Goal: Task Accomplishment & Management: Manage account settings

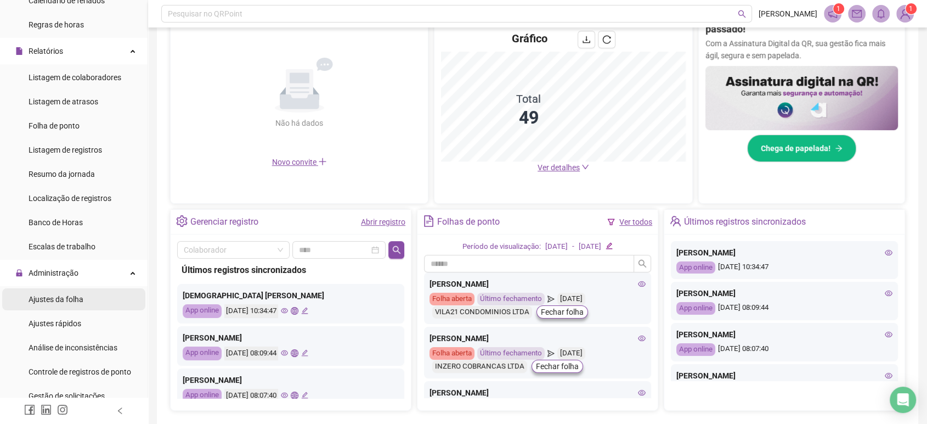
scroll to position [122, 0]
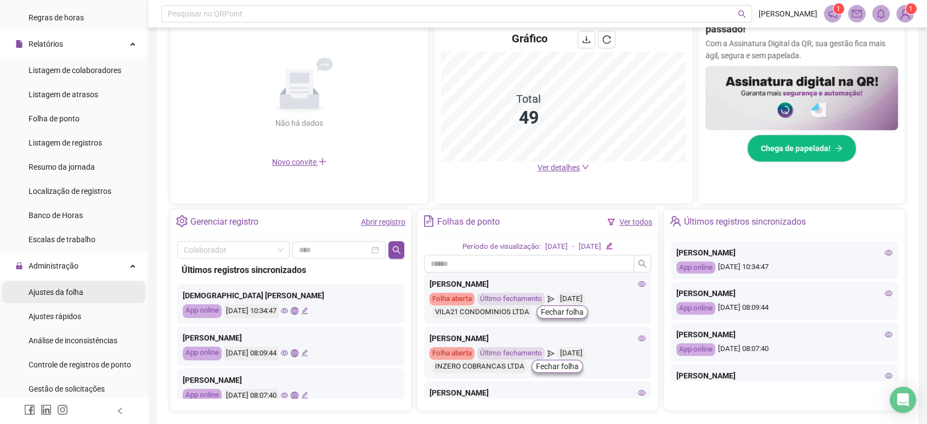
click at [72, 294] on span "Ajustes da folha" at bounding box center [56, 291] width 55 height 9
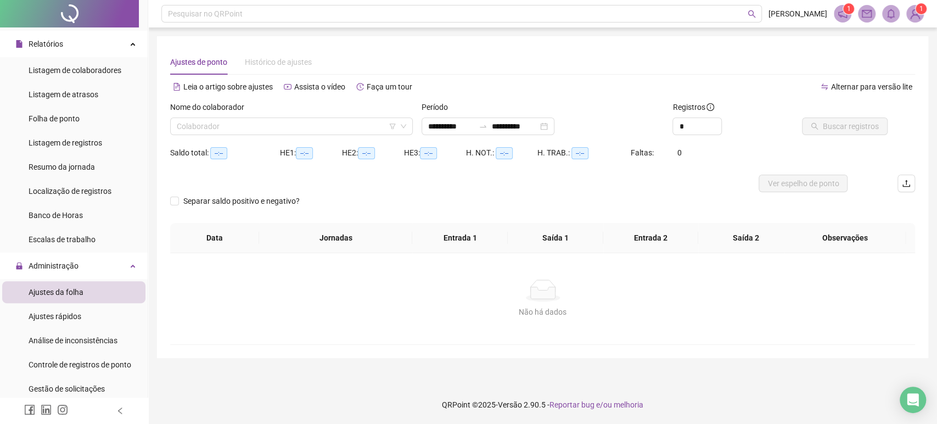
drag, startPoint x: 267, startPoint y: 126, endPoint x: 267, endPoint y: 115, distance: 11.0
click at [267, 126] on input "search" at bounding box center [286, 126] width 219 height 16
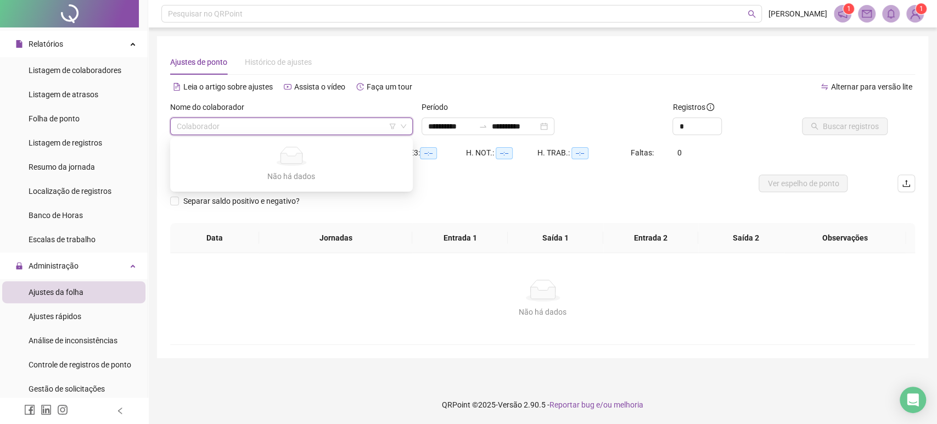
type input "**********"
type input "*****"
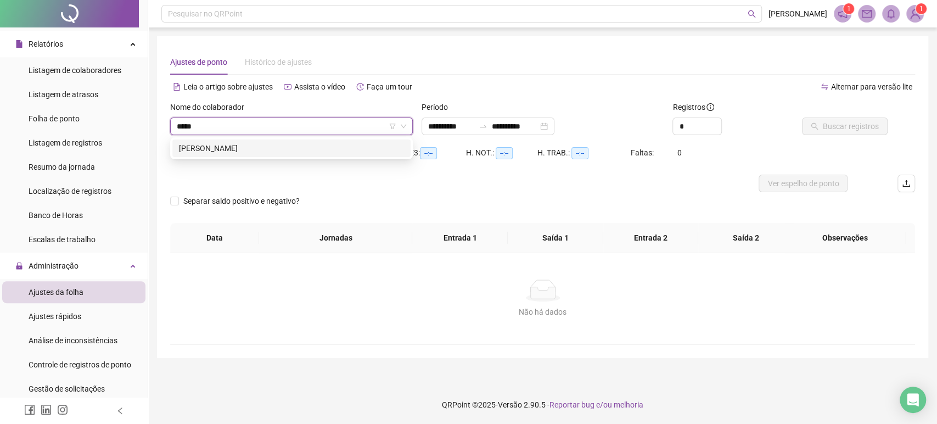
click at [254, 151] on div "[PERSON_NAME]" at bounding box center [291, 148] width 225 height 12
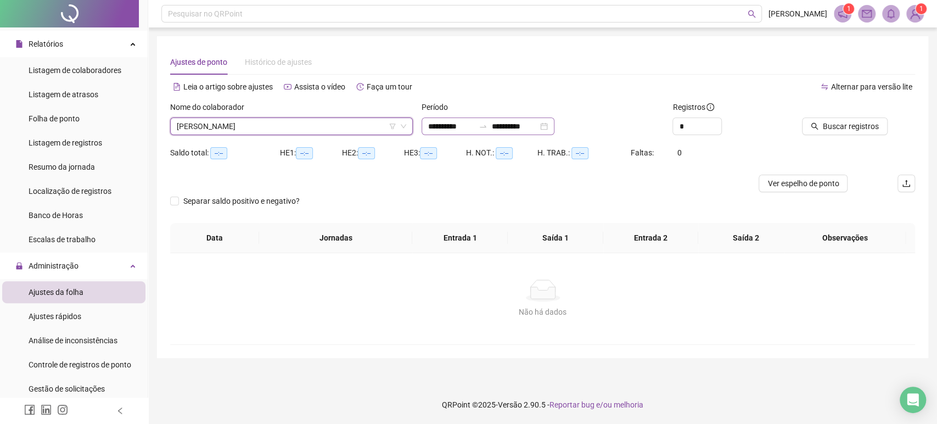
click at [487, 127] on icon "swap-right" at bounding box center [482, 126] width 9 height 9
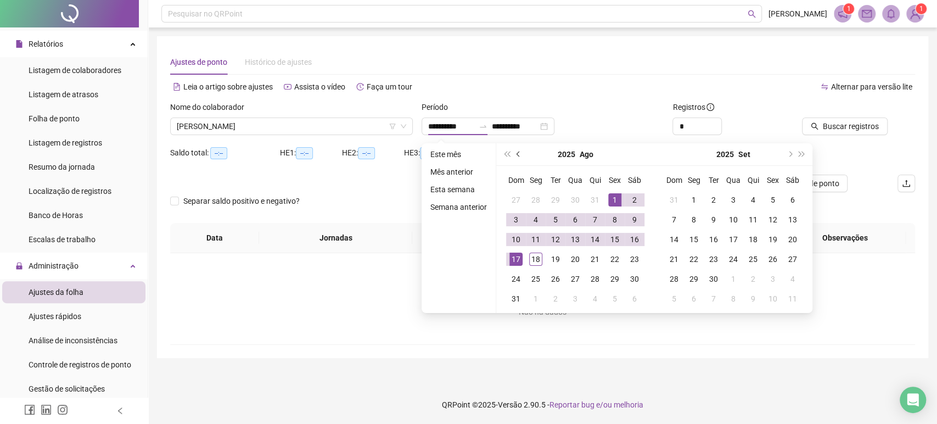
click at [520, 157] on button "prev-year" at bounding box center [518, 154] width 12 height 22
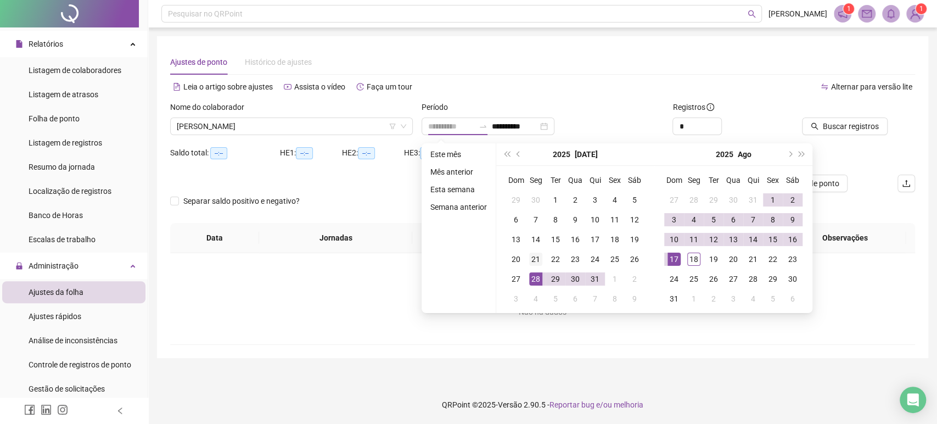
type input "**********"
click at [535, 256] on div "21" at bounding box center [535, 258] width 13 height 13
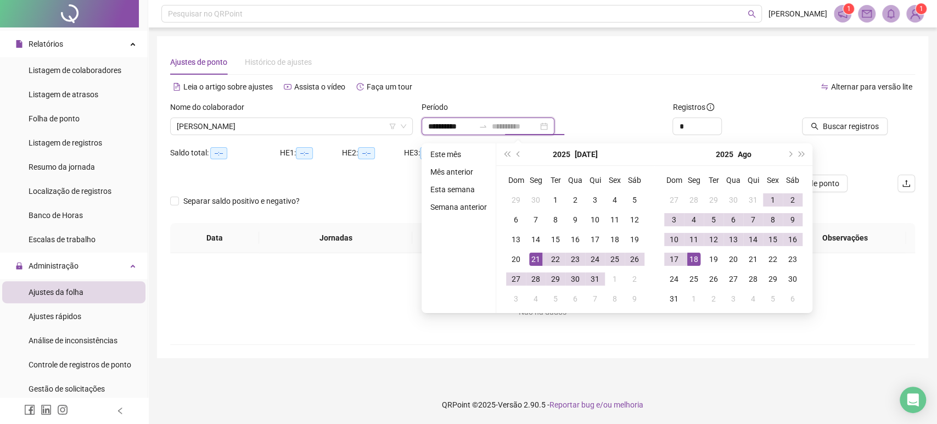
type input "**********"
click at [684, 256] on td "18" at bounding box center [694, 259] width 20 height 20
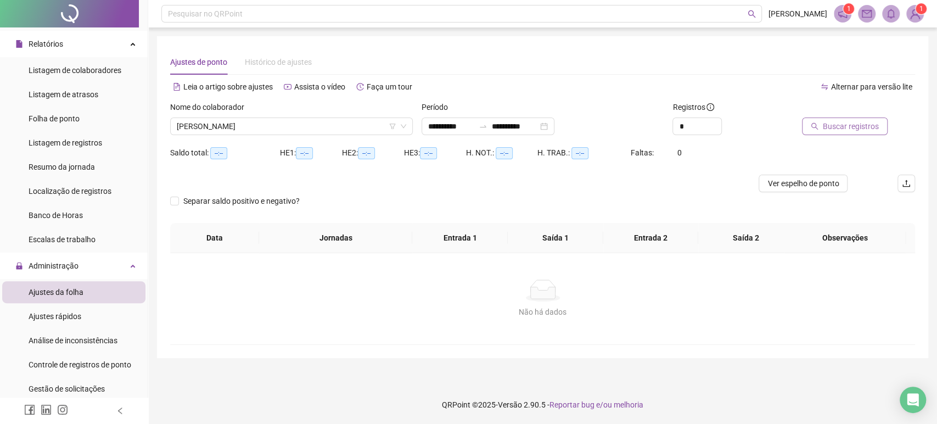
drag, startPoint x: 844, startPoint y: 136, endPoint x: 839, endPoint y: 131, distance: 6.6
click at [843, 136] on div "Buscar registros" at bounding box center [856, 122] width 126 height 43
click at [835, 138] on div "Buscar registros" at bounding box center [856, 122] width 126 height 43
click at [849, 129] on span "Buscar registros" at bounding box center [850, 126] width 56 height 12
click at [838, 129] on span "Buscar registros" at bounding box center [850, 126] width 56 height 12
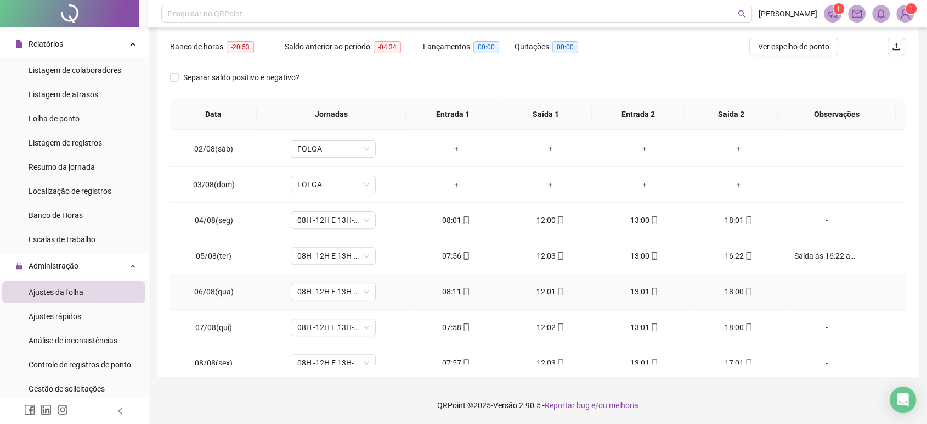
scroll to position [798, 0]
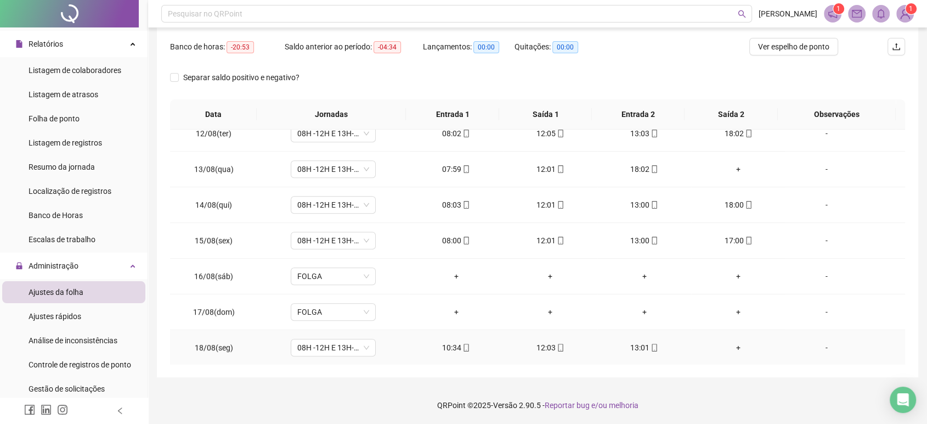
click at [802, 343] on div "-" at bounding box center [826, 347] width 65 height 12
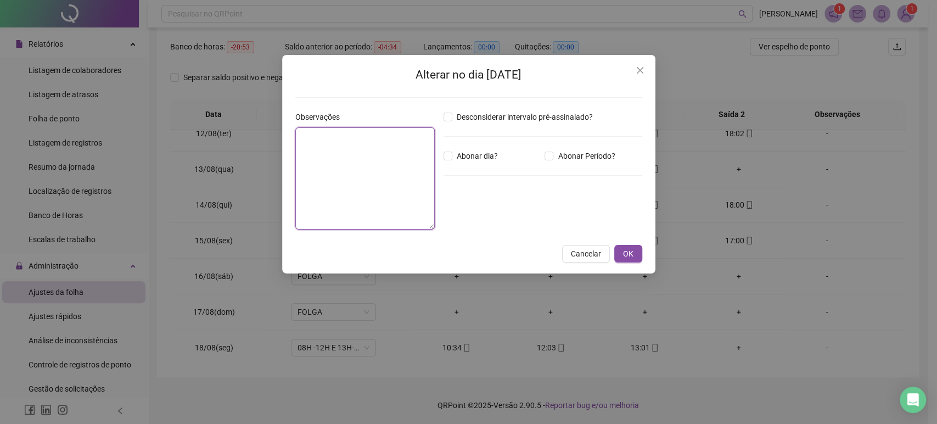
click at [420, 166] on textarea at bounding box center [364, 178] width 139 height 102
click at [408, 150] on textarea "**********" at bounding box center [364, 178] width 139 height 102
click at [325, 161] on textarea "**********" at bounding box center [364, 178] width 139 height 102
click at [393, 174] on textarea "**********" at bounding box center [364, 178] width 139 height 102
type textarea "**********"
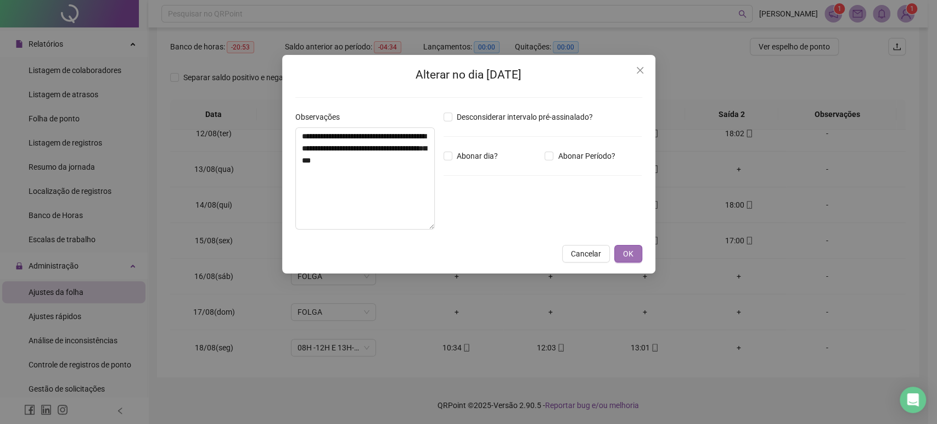
click at [618, 251] on button "OK" at bounding box center [628, 254] width 28 height 18
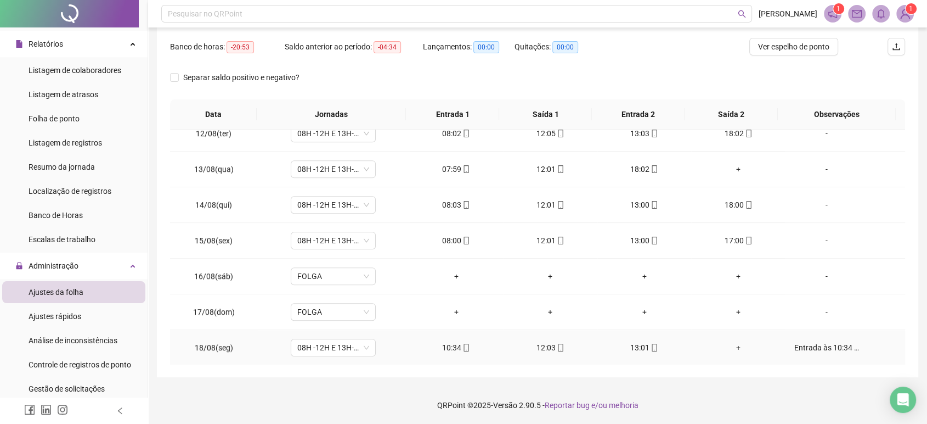
click at [810, 345] on div "Entrada às 10:34 autorizada pelo [PERSON_NAME]. (Consulta das filhas). Compensa…" at bounding box center [826, 347] width 65 height 12
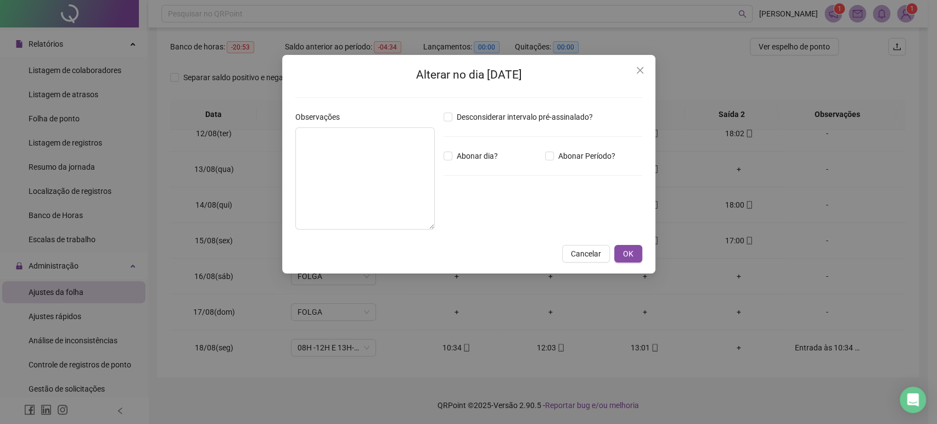
type textarea "**********"
click at [631, 251] on span "OK" at bounding box center [628, 253] width 10 height 12
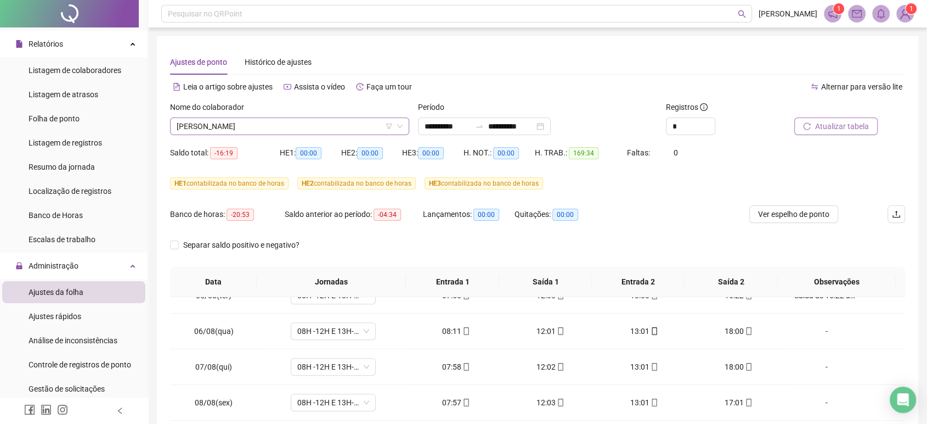
scroll to position [667, 0]
click at [291, 126] on span "[PERSON_NAME]" at bounding box center [290, 126] width 226 height 16
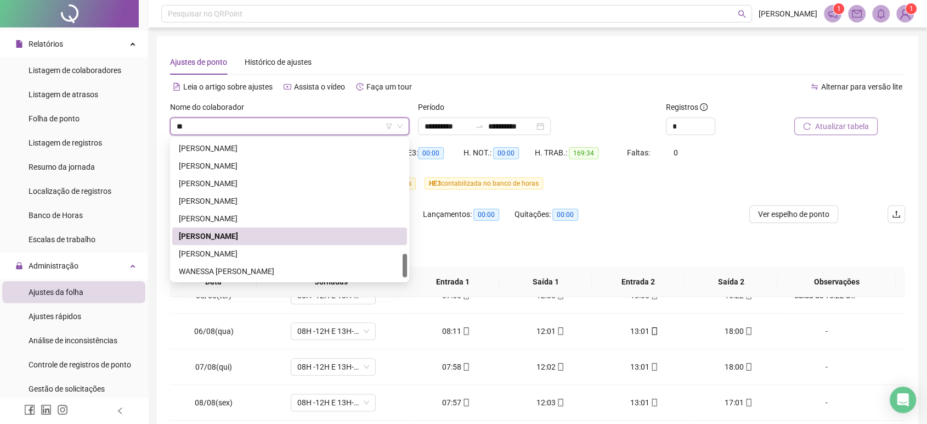
scroll to position [0, 0]
type input "***"
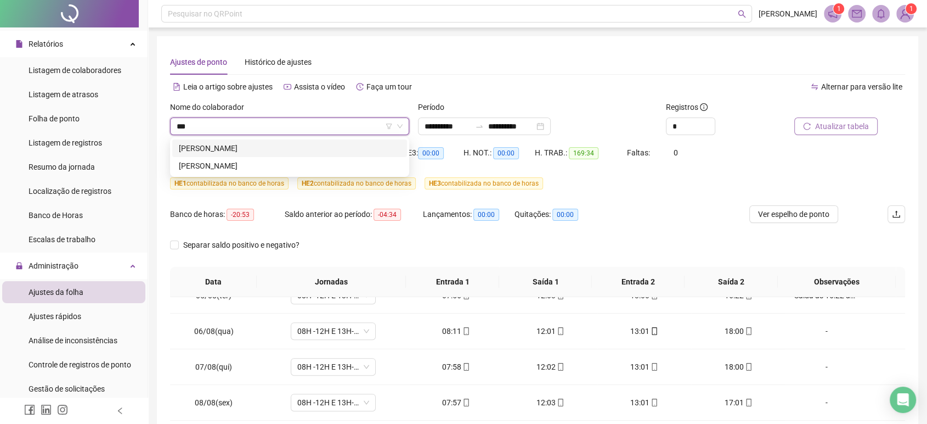
click at [264, 152] on div "[PERSON_NAME]" at bounding box center [290, 148] width 222 height 12
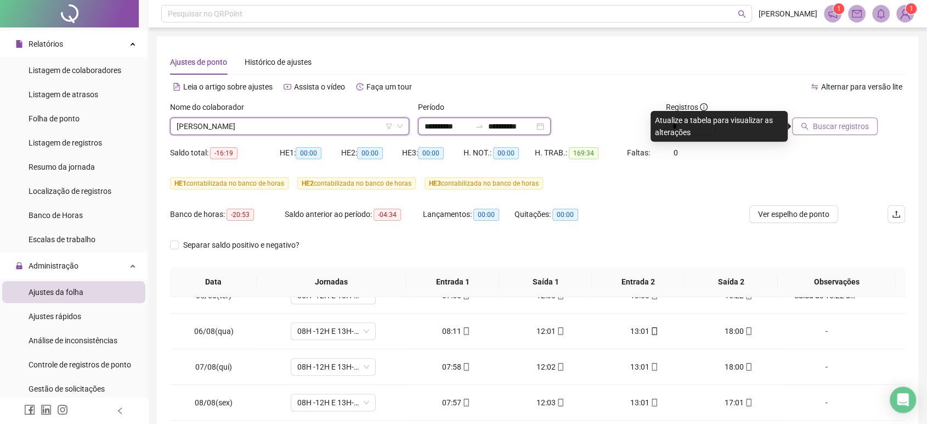
click at [462, 129] on input "**********" at bounding box center [448, 126] width 46 height 12
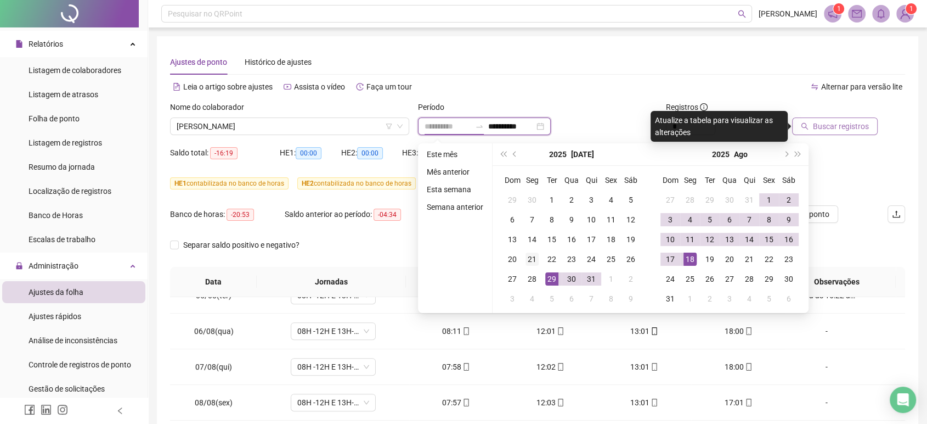
type input "**********"
click at [535, 265] on div "21" at bounding box center [532, 258] width 13 height 13
type input "**********"
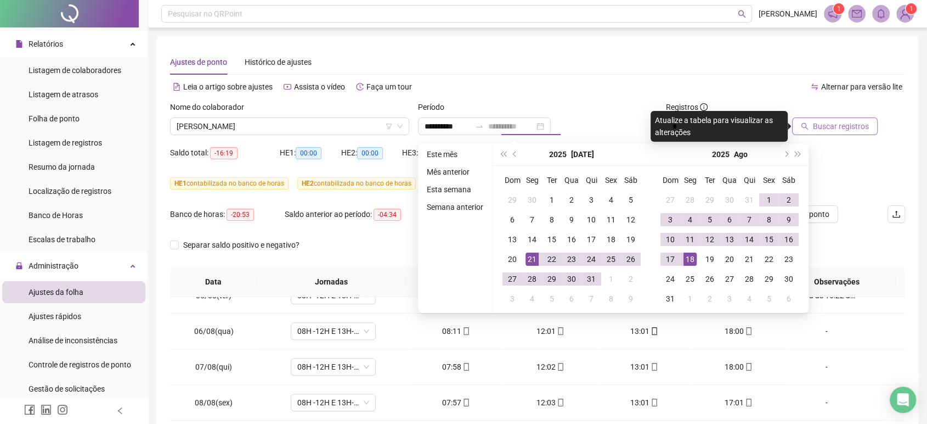
click at [684, 258] on div "18" at bounding box center [690, 258] width 13 height 13
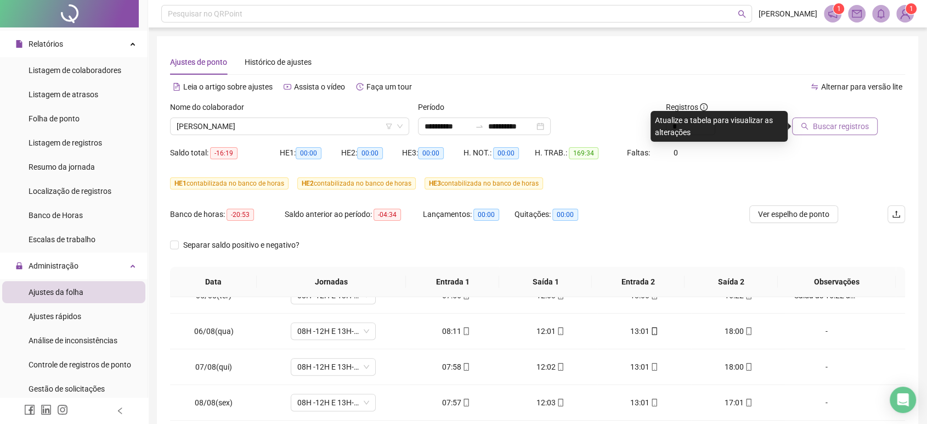
click at [822, 121] on span "Buscar registros" at bounding box center [841, 126] width 56 height 12
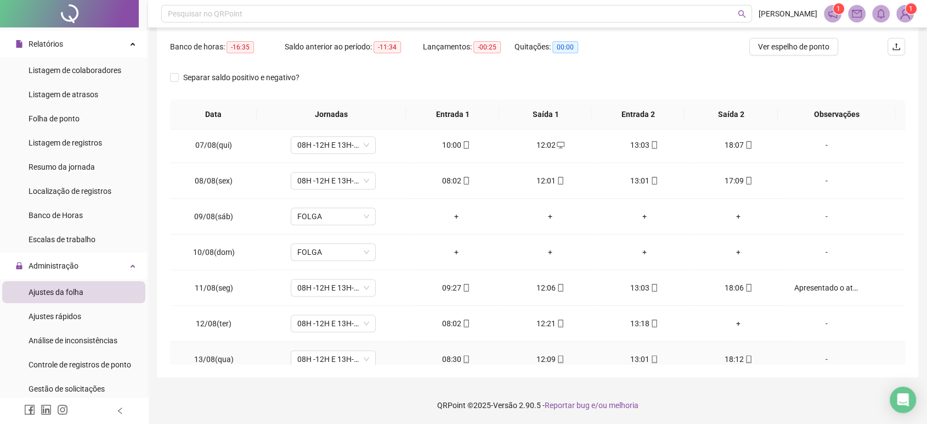
scroll to position [610, 0]
click at [75, 369] on div "Controle de registros de ponto" at bounding box center [80, 364] width 103 height 22
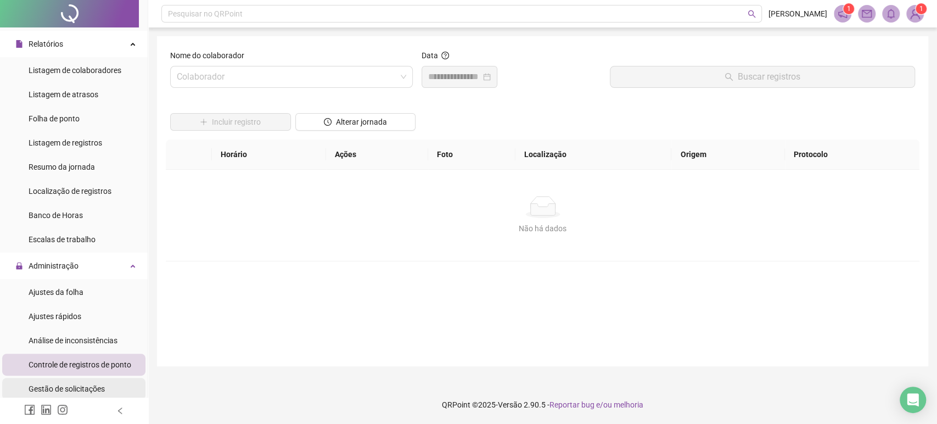
click at [63, 385] on span "Gestão de solicitações" at bounding box center [67, 388] width 76 height 9
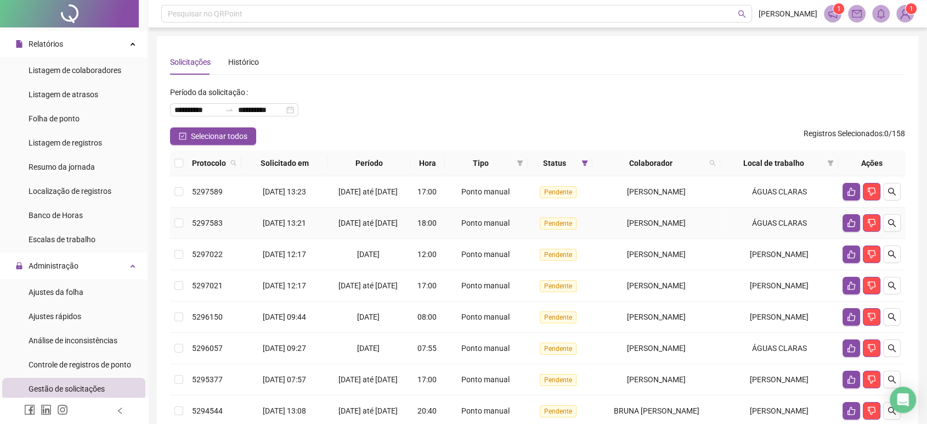
click at [903, 233] on td at bounding box center [871, 222] width 67 height 31
click at [888, 227] on icon "search" at bounding box center [892, 222] width 9 height 9
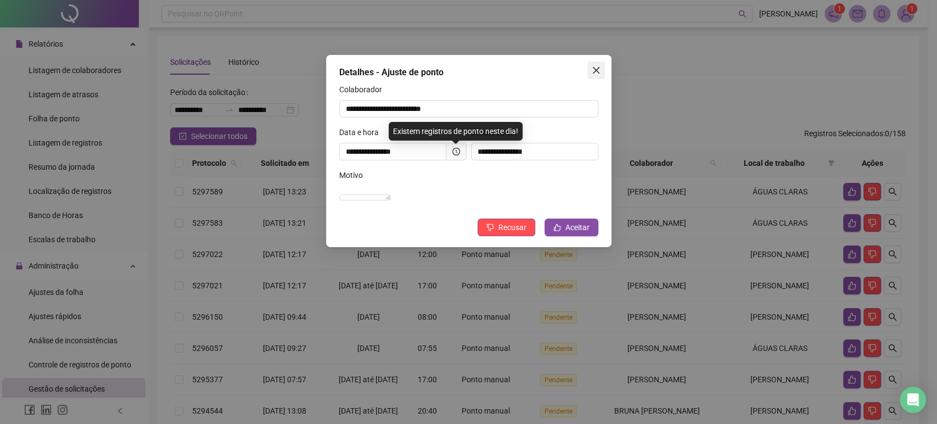
click at [594, 73] on icon "close" at bounding box center [595, 70] width 9 height 9
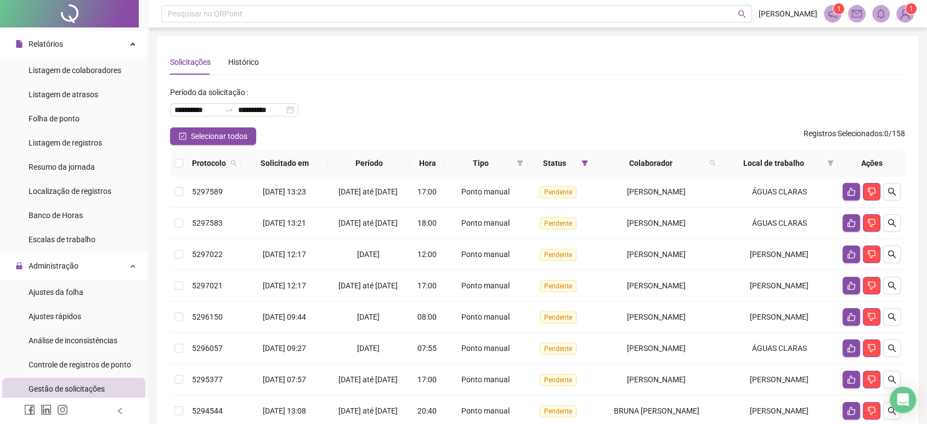
click at [535, 111] on div "**********" at bounding box center [537, 105] width 735 height 44
click at [893, 227] on icon "search" at bounding box center [892, 222] width 9 height 9
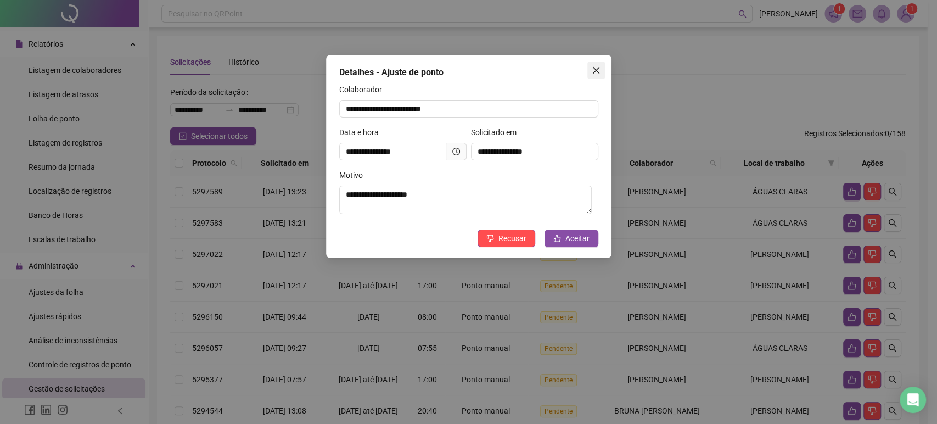
click at [593, 66] on icon "close" at bounding box center [595, 70] width 9 height 9
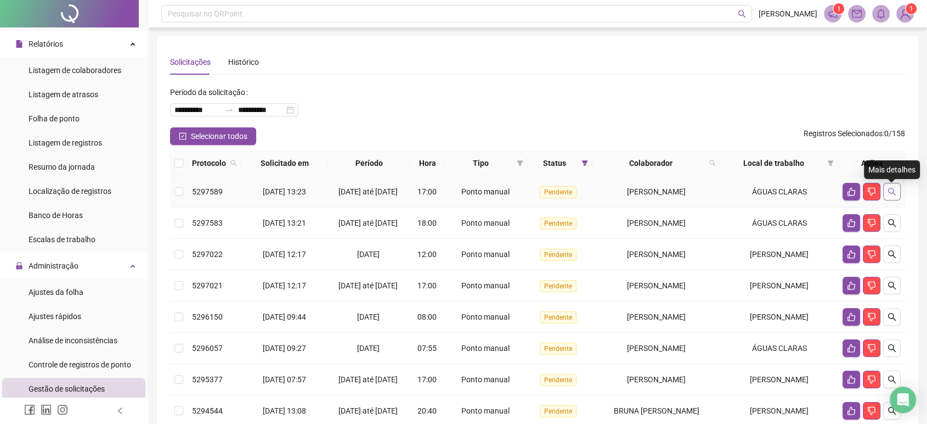
click at [889, 193] on icon "search" at bounding box center [892, 191] width 9 height 9
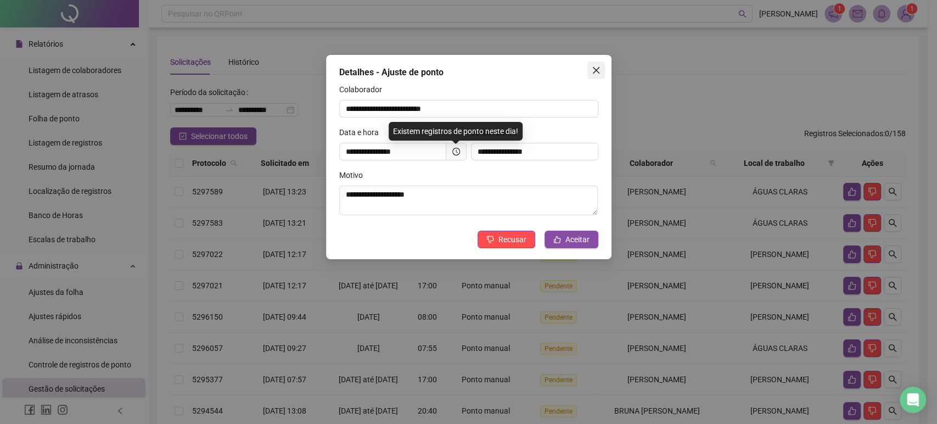
click at [593, 68] on icon "close" at bounding box center [595, 70] width 7 height 7
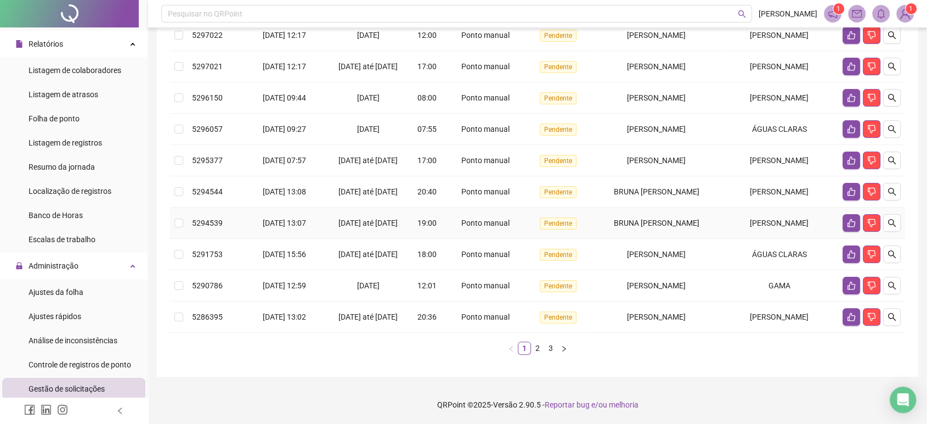
scroll to position [270, 0]
click at [538, 352] on link "2" at bounding box center [538, 348] width 12 height 12
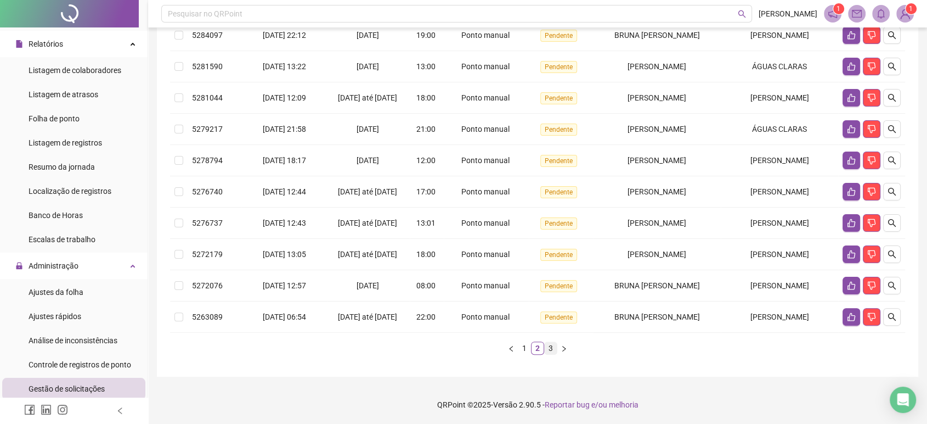
click at [547, 352] on link "3" at bounding box center [551, 348] width 12 height 12
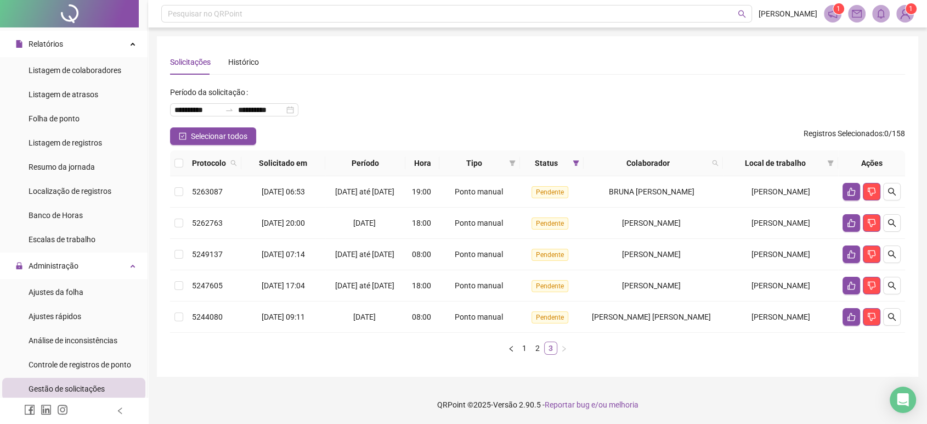
scroll to position [19, 0]
click at [534, 348] on link "2" at bounding box center [538, 348] width 12 height 12
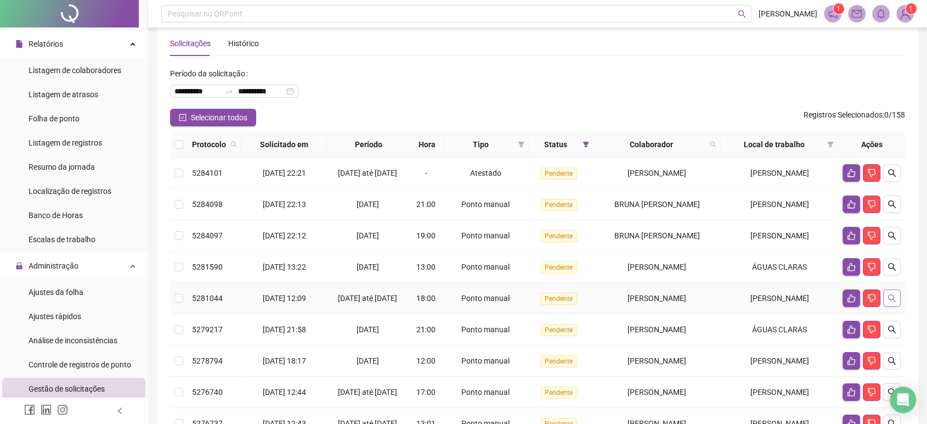
click at [895, 302] on icon "search" at bounding box center [892, 298] width 9 height 9
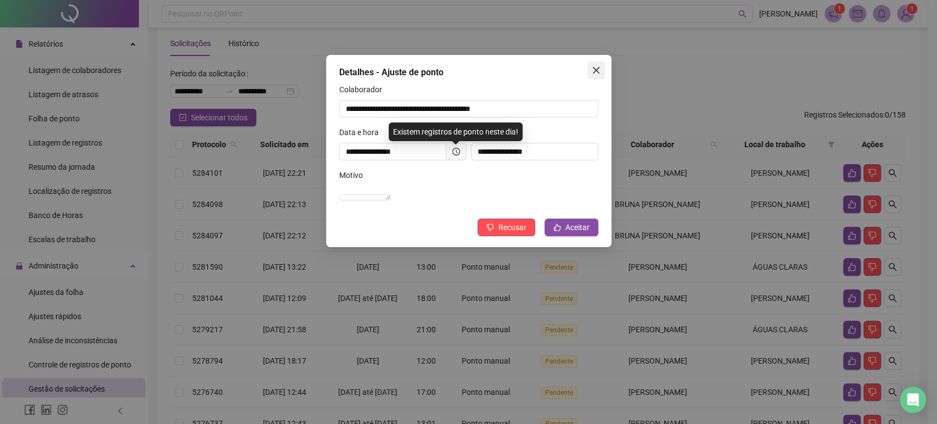
click at [591, 69] on icon "close" at bounding box center [595, 70] width 9 height 9
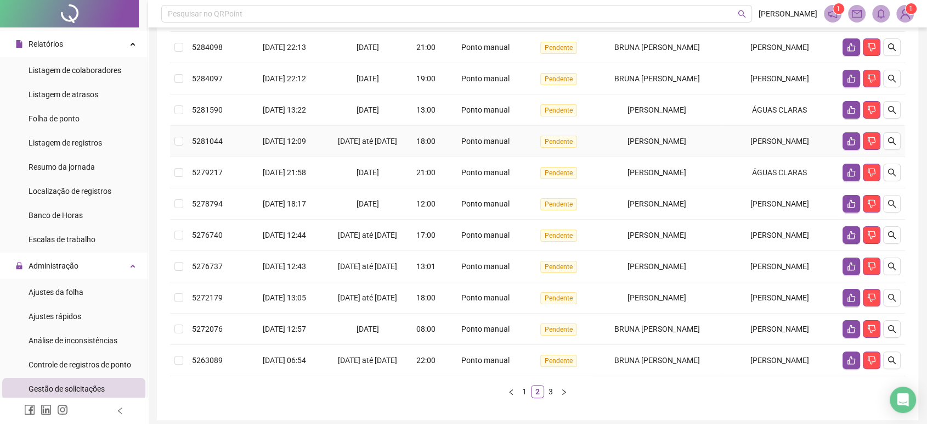
scroll to position [257, 0]
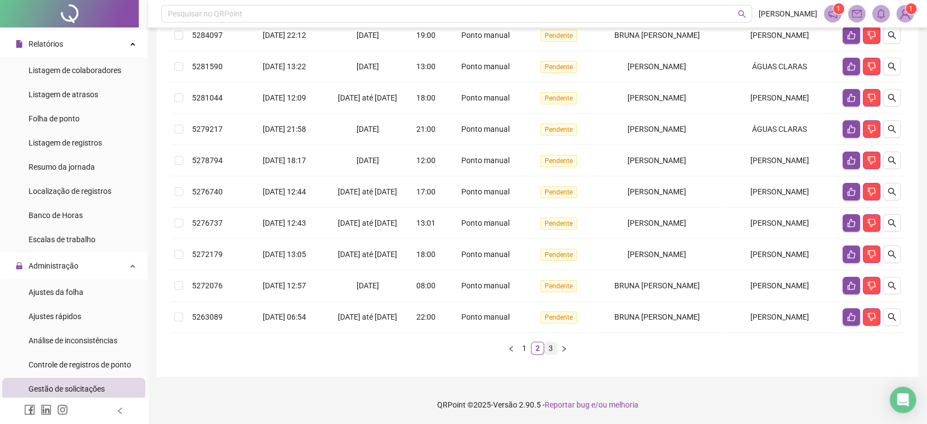
click at [549, 352] on link "3" at bounding box center [551, 348] width 12 height 12
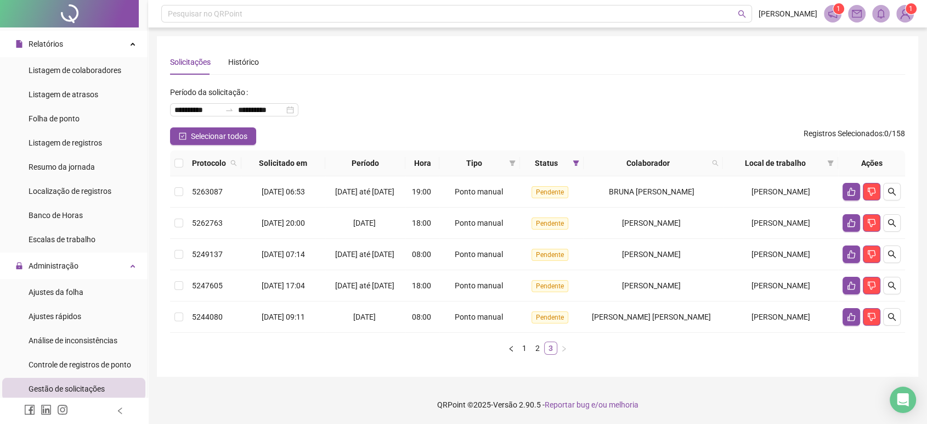
scroll to position [19, 0]
click at [528, 349] on link "1" at bounding box center [524, 348] width 12 height 12
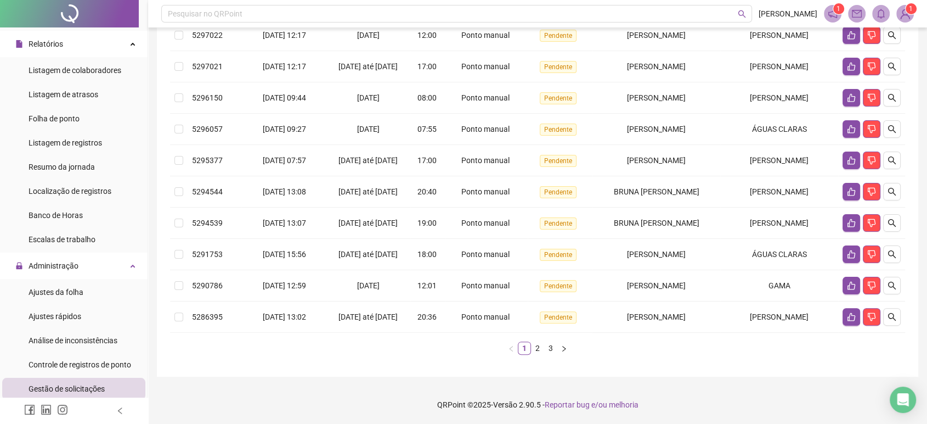
click at [540, 346] on link "2" at bounding box center [538, 348] width 12 height 12
click at [550, 350] on link "3" at bounding box center [551, 348] width 12 height 12
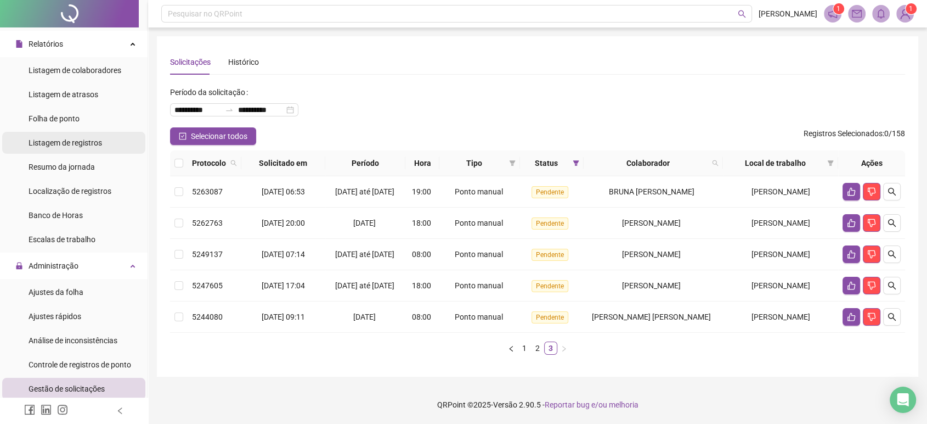
click at [50, 149] on div "Listagem de registros" at bounding box center [66, 143] width 74 height 22
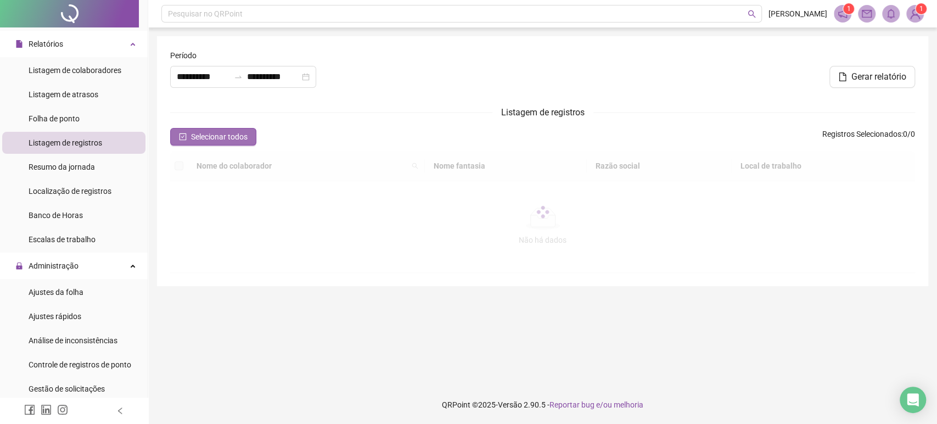
type input "**********"
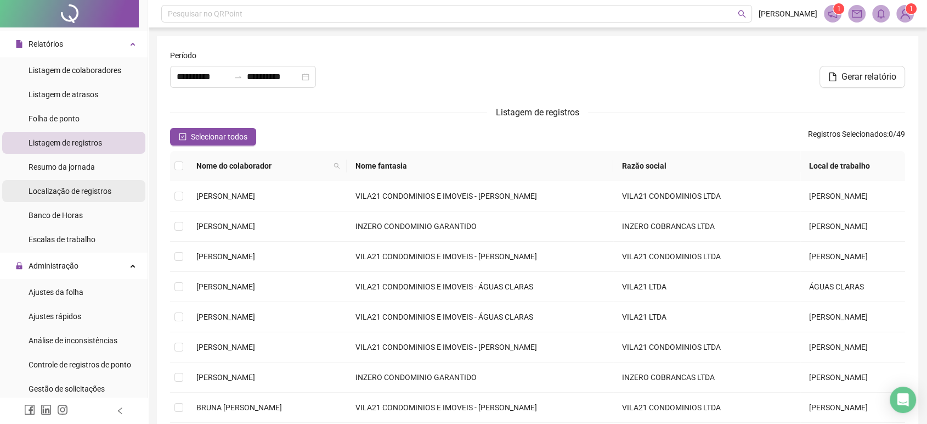
click at [110, 192] on li "Localização de registros" at bounding box center [73, 191] width 143 height 22
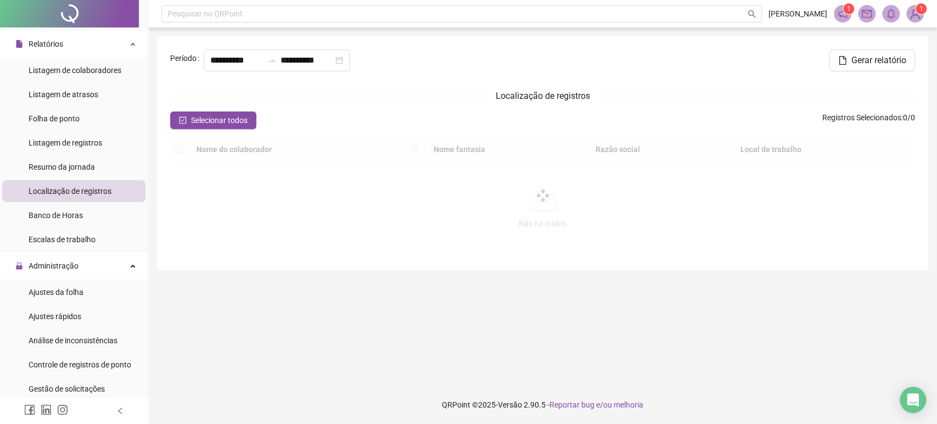
type input "**********"
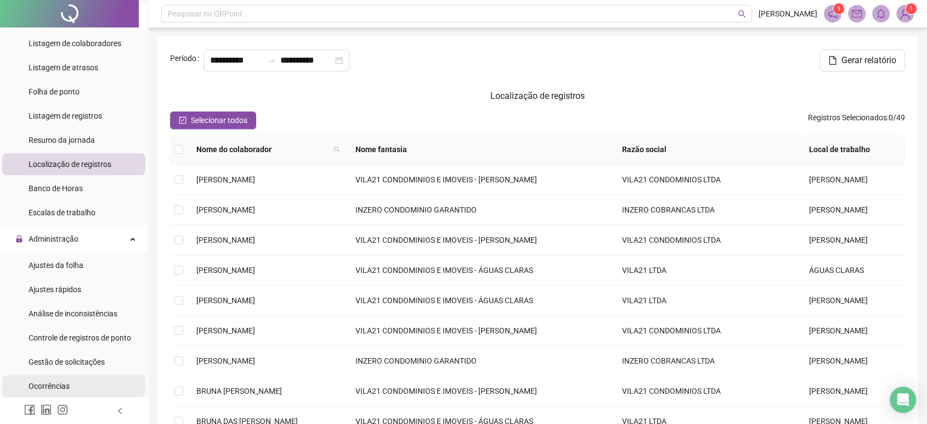
scroll to position [183, 0]
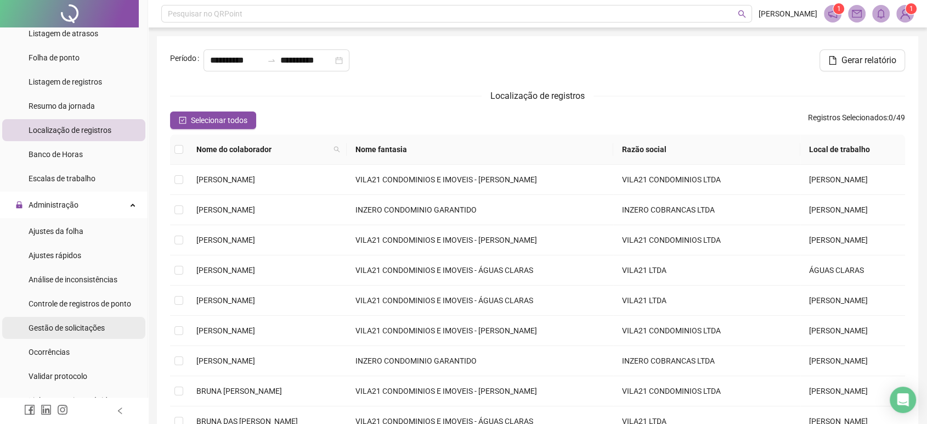
click at [98, 323] on span "Gestão de solicitações" at bounding box center [67, 327] width 76 height 9
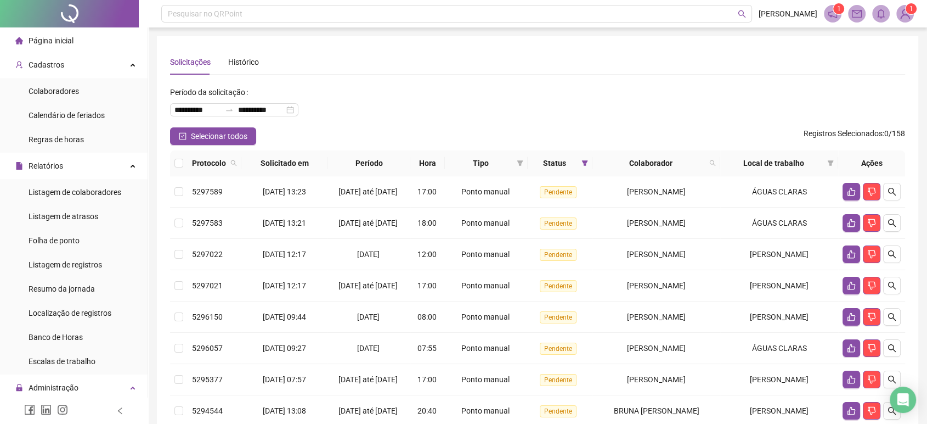
drag, startPoint x: 72, startPoint y: 23, endPoint x: 132, endPoint y: 3, distance: 63.5
click at [72, 22] on div at bounding box center [69, 13] width 139 height 27
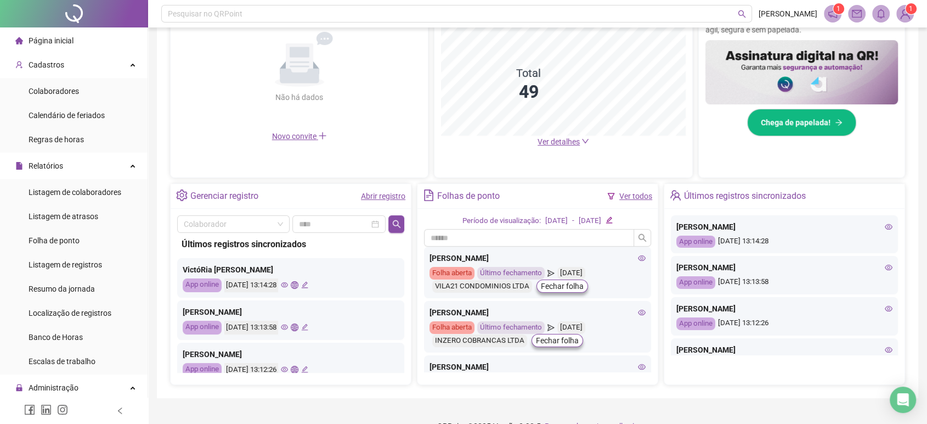
scroll to position [290, 0]
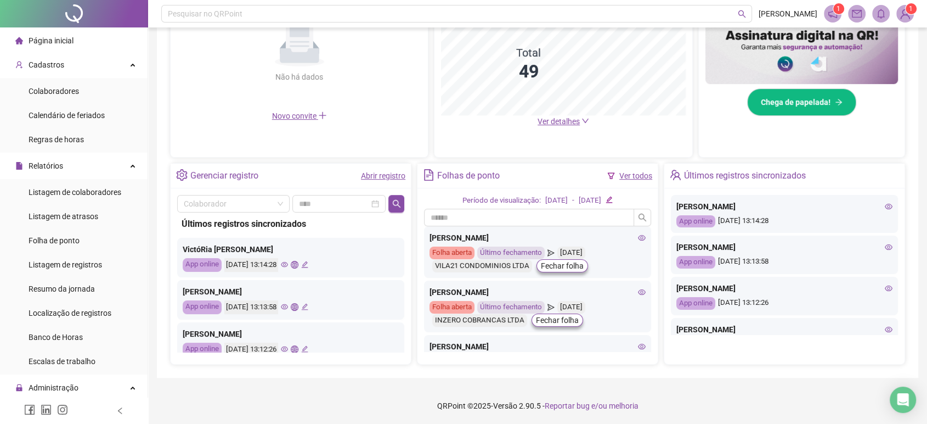
click at [288, 267] on icon "eye" at bounding box center [284, 264] width 7 height 7
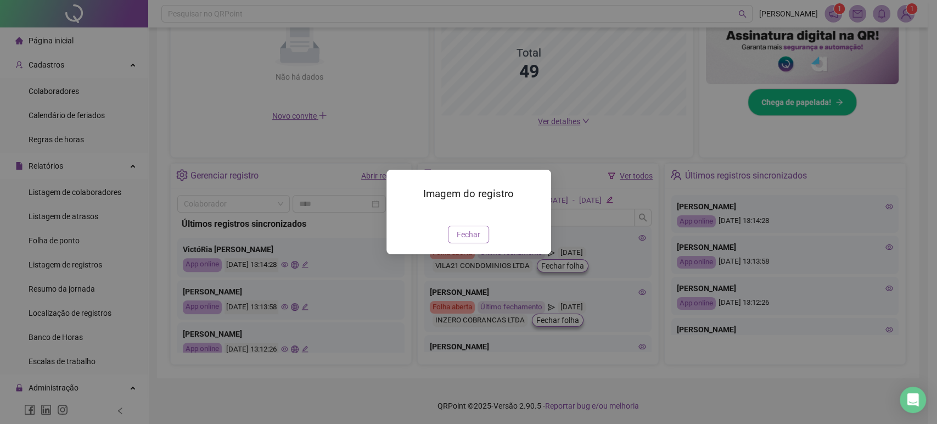
click at [476, 240] on span "Fechar" at bounding box center [468, 234] width 24 height 12
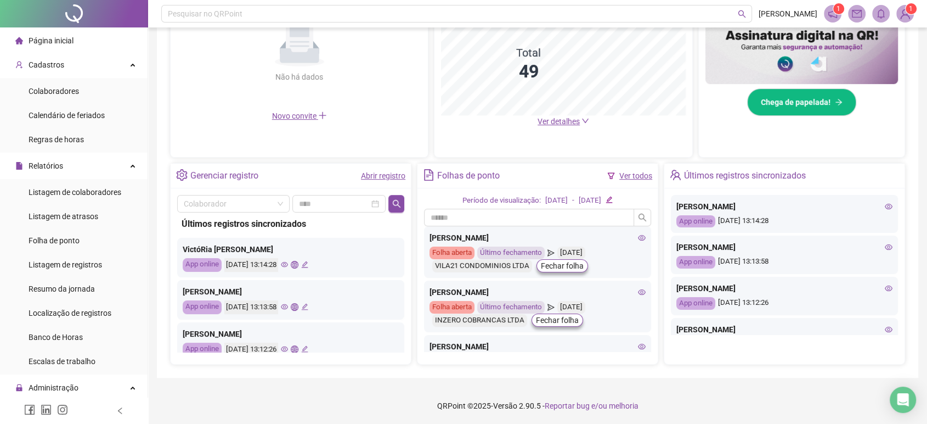
click at [288, 303] on icon "eye" at bounding box center [284, 306] width 7 height 7
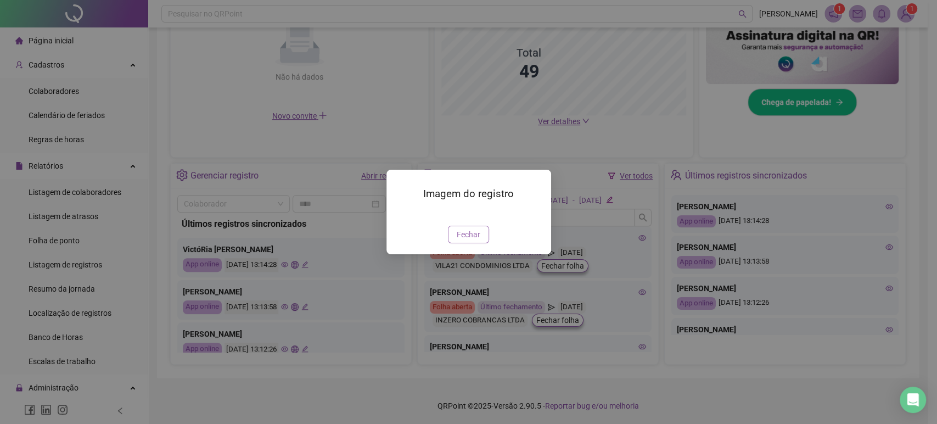
click at [465, 240] on span "Fechar" at bounding box center [468, 234] width 24 height 12
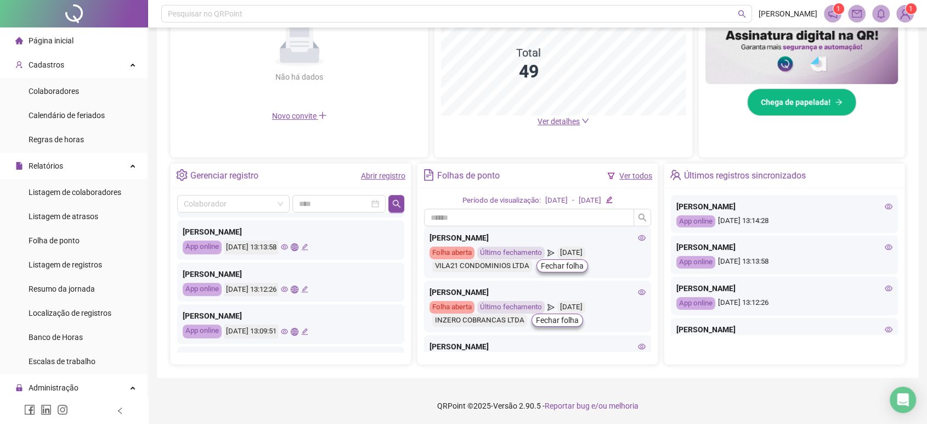
scroll to position [61, 0]
click at [288, 285] on icon "eye" at bounding box center [284, 287] width 7 height 7
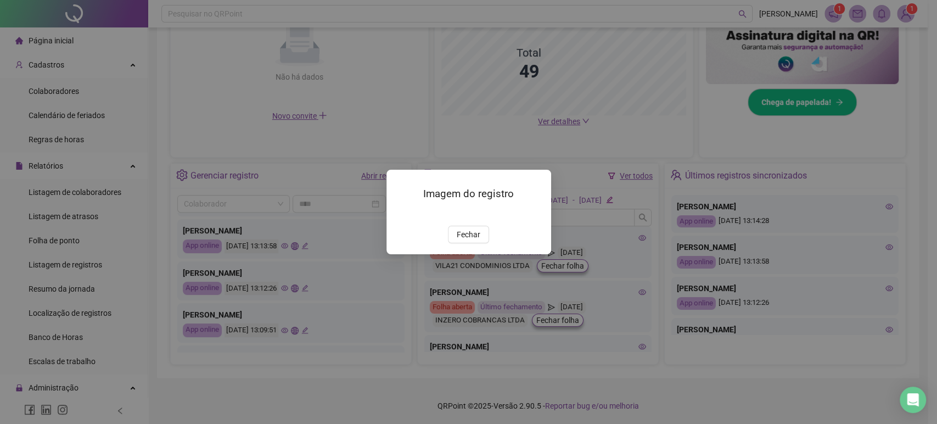
click at [465, 240] on span "Fechar" at bounding box center [468, 234] width 24 height 12
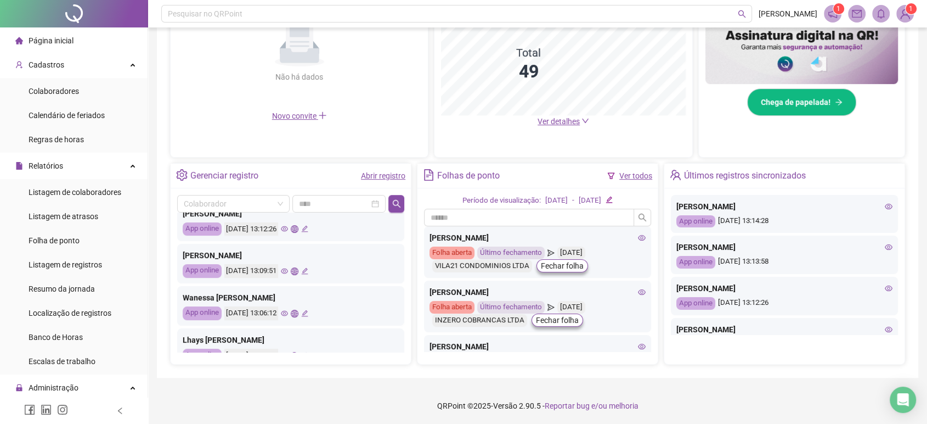
scroll to position [122, 0]
click at [288, 270] on icon "eye" at bounding box center [284, 269] width 7 height 7
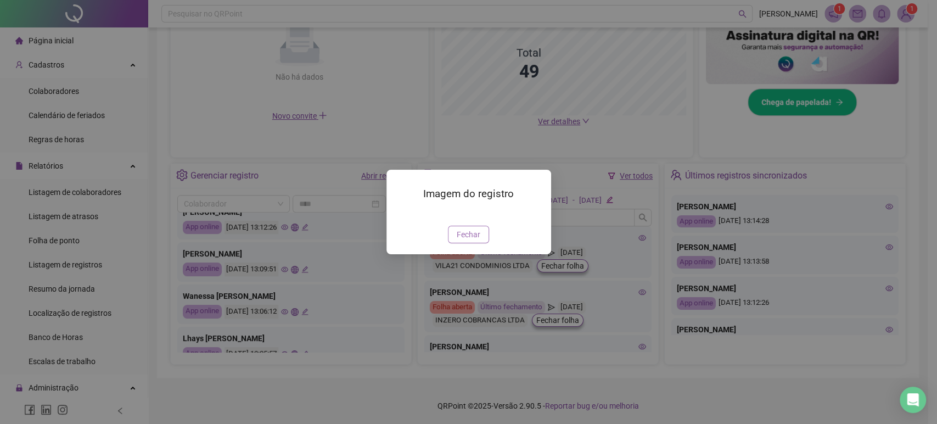
click at [460, 240] on span "Fechar" at bounding box center [468, 234] width 24 height 12
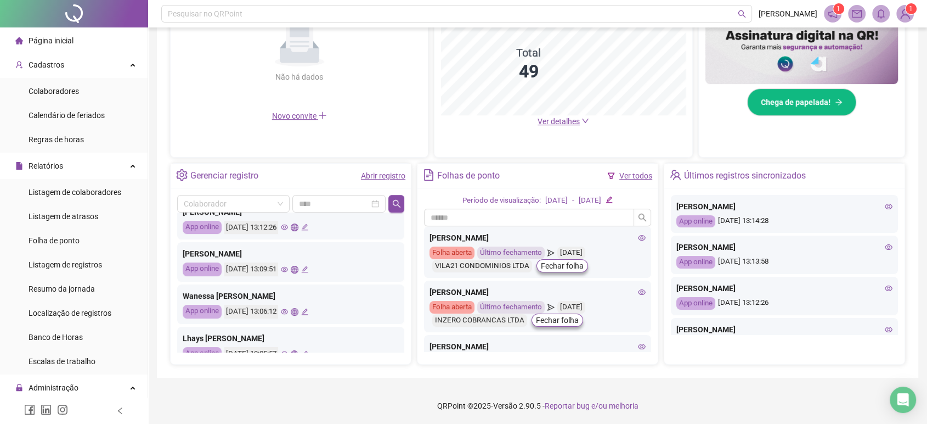
click at [288, 314] on icon "eye" at bounding box center [284, 311] width 7 height 7
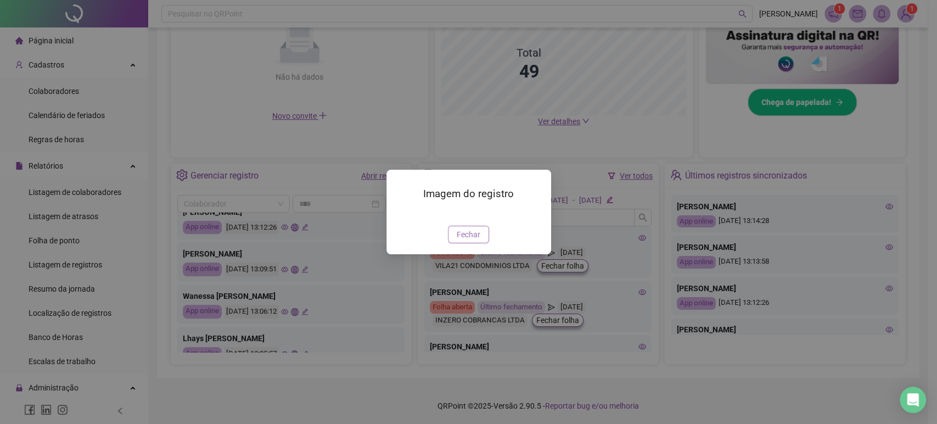
click at [461, 240] on span "Fechar" at bounding box center [468, 234] width 24 height 12
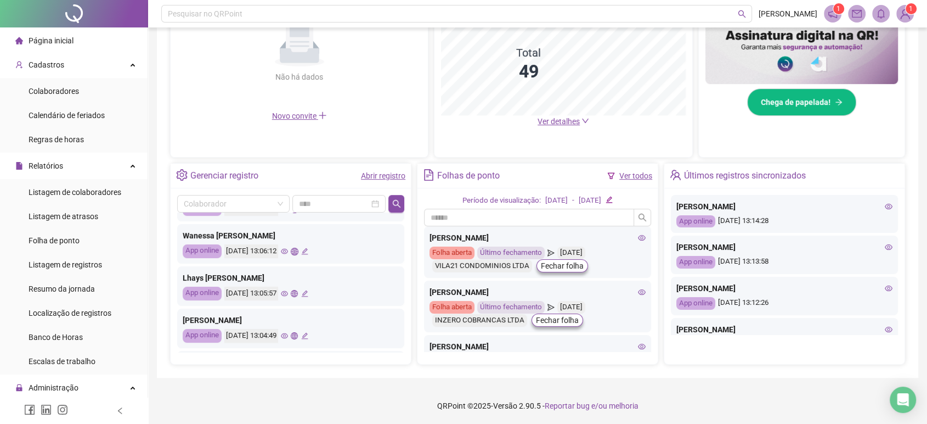
scroll to position [183, 0]
click at [306, 292] on div "[DATE] 13:05:57" at bounding box center [266, 293] width 84 height 14
click at [288, 292] on icon "eye" at bounding box center [284, 292] width 7 height 7
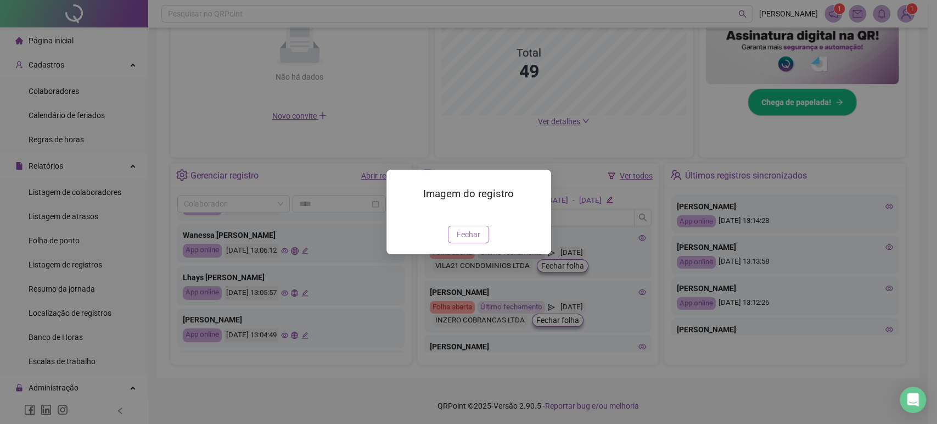
click at [459, 243] on button "Fechar" at bounding box center [468, 234] width 41 height 18
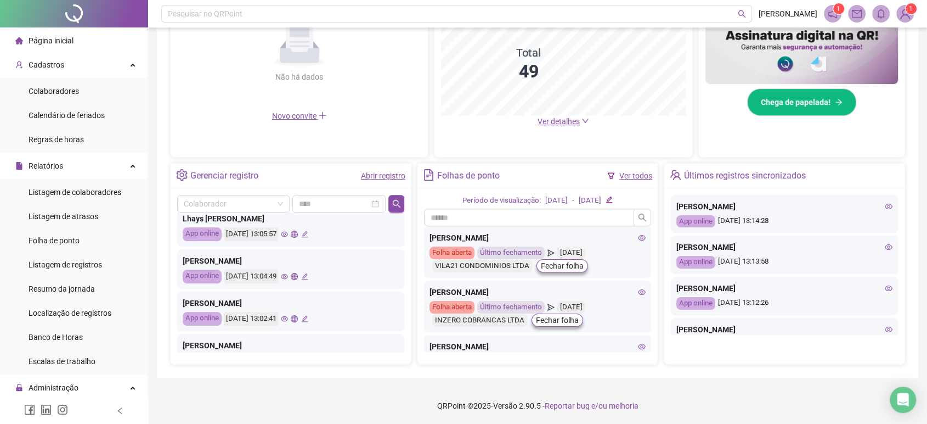
scroll to position [244, 0]
click at [288, 272] on icon "eye" at bounding box center [284, 273] width 7 height 7
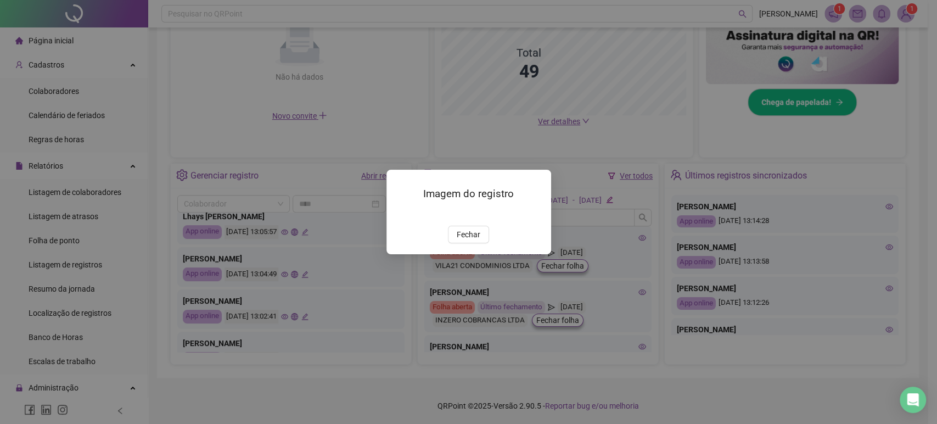
click at [477, 240] on span "Fechar" at bounding box center [468, 234] width 24 height 12
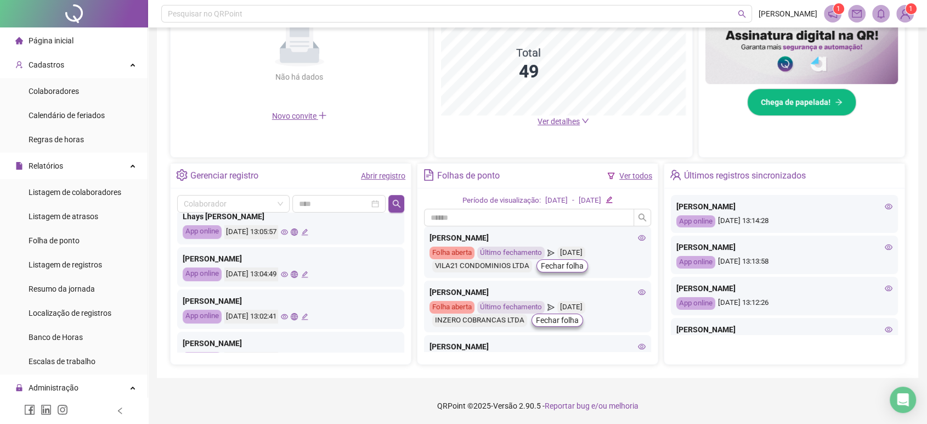
click at [302, 314] on div "[DATE] 13:02:41" at bounding box center [266, 316] width 84 height 14
click at [288, 315] on icon "eye" at bounding box center [284, 316] width 7 height 5
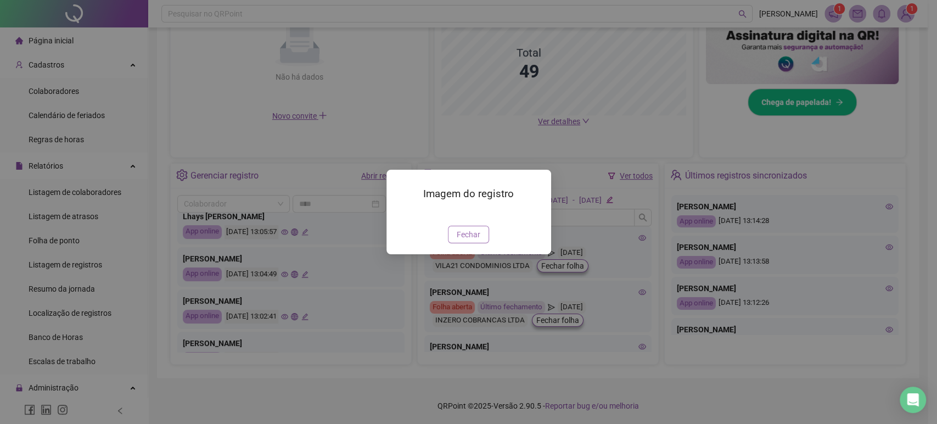
click at [481, 243] on button "Fechar" at bounding box center [468, 234] width 41 height 18
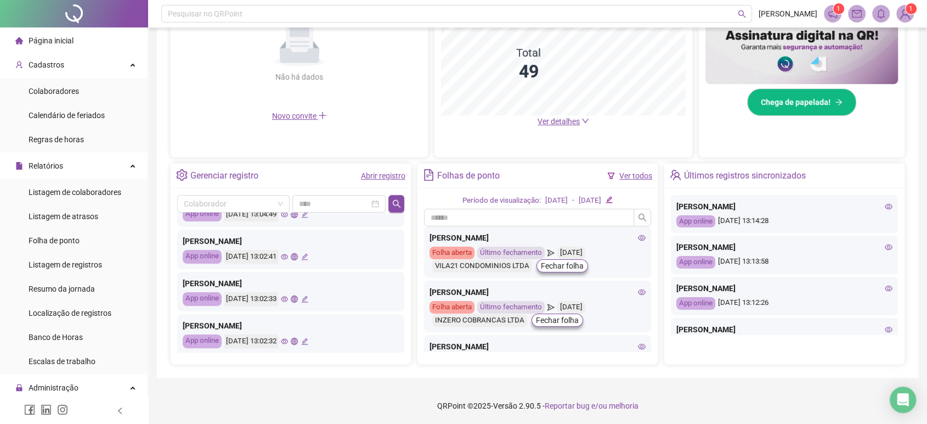
scroll to position [305, 0]
click at [288, 297] on icon "eye" at bounding box center [284, 297] width 7 height 5
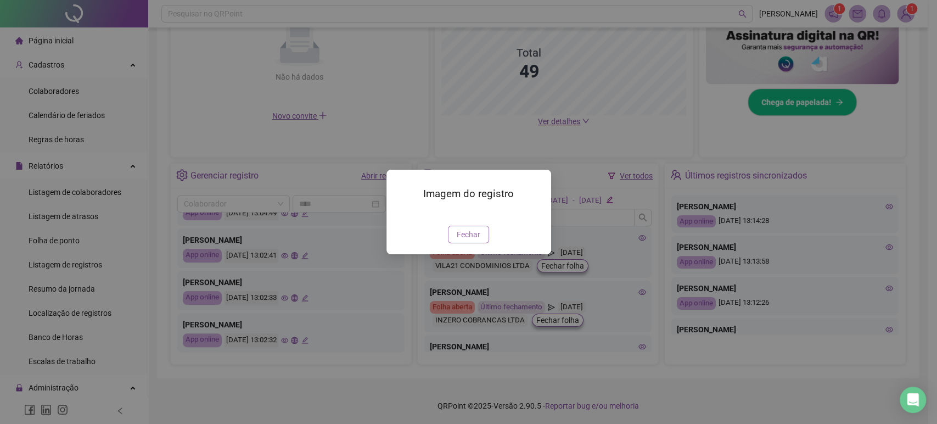
click at [456, 243] on button "Fechar" at bounding box center [468, 234] width 41 height 18
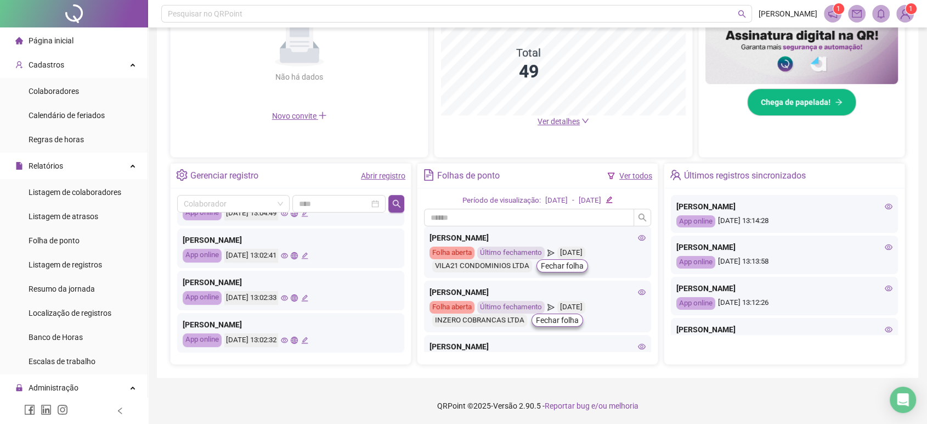
click at [288, 340] on icon "eye" at bounding box center [284, 339] width 7 height 5
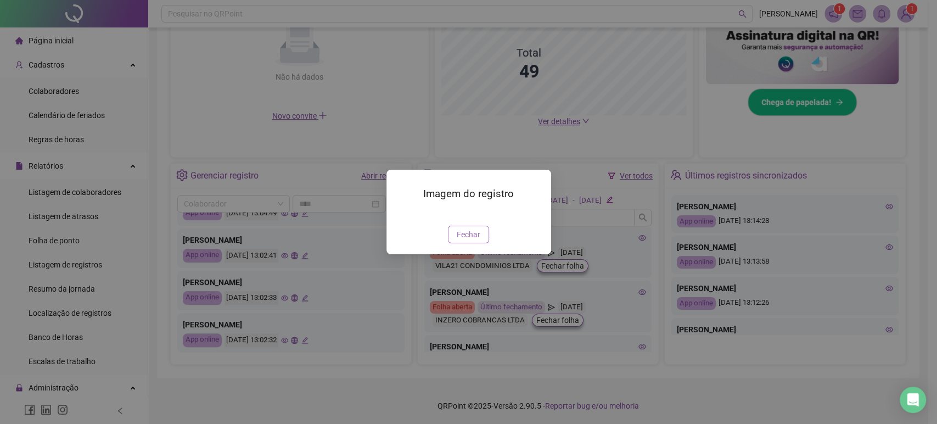
click at [462, 240] on span "Fechar" at bounding box center [468, 234] width 24 height 12
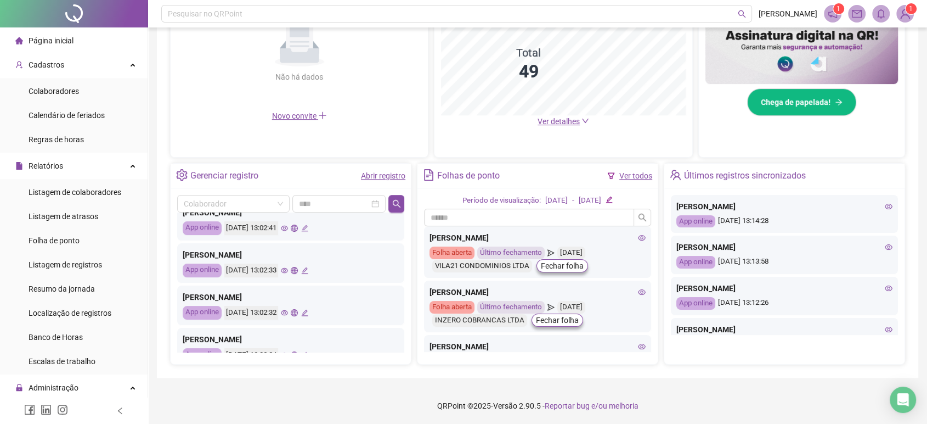
scroll to position [365, 0]
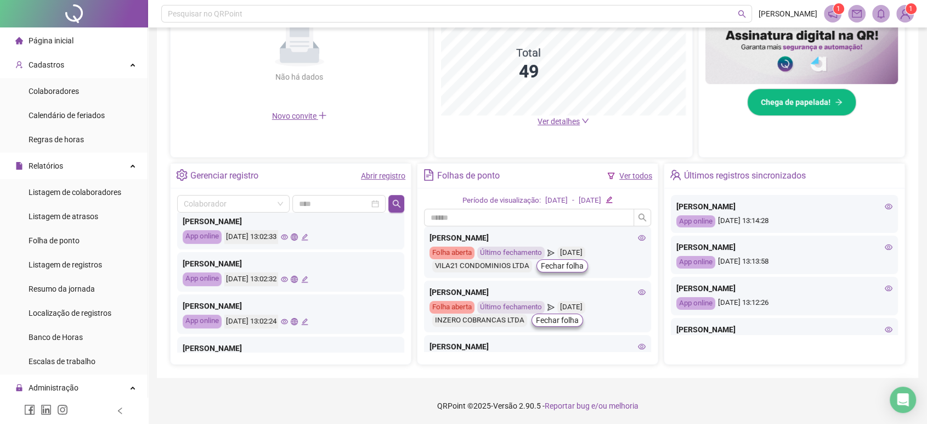
click at [288, 321] on icon "eye" at bounding box center [284, 321] width 7 height 7
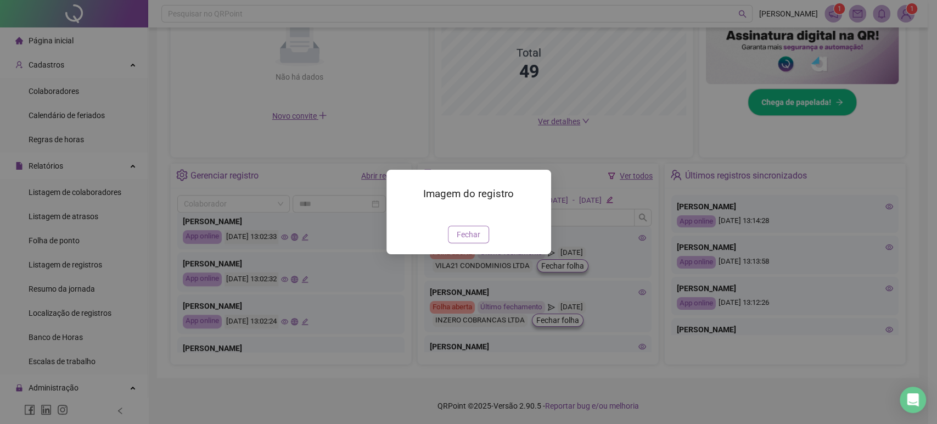
click at [466, 240] on span "Fechar" at bounding box center [468, 234] width 24 height 12
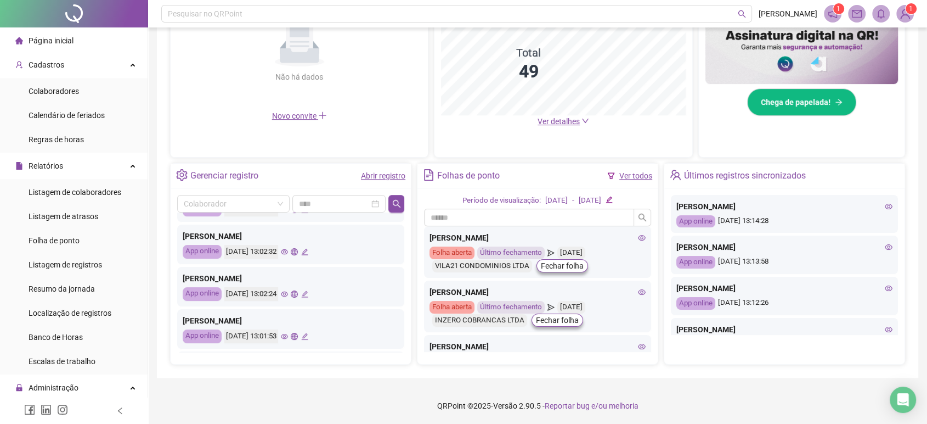
scroll to position [426, 0]
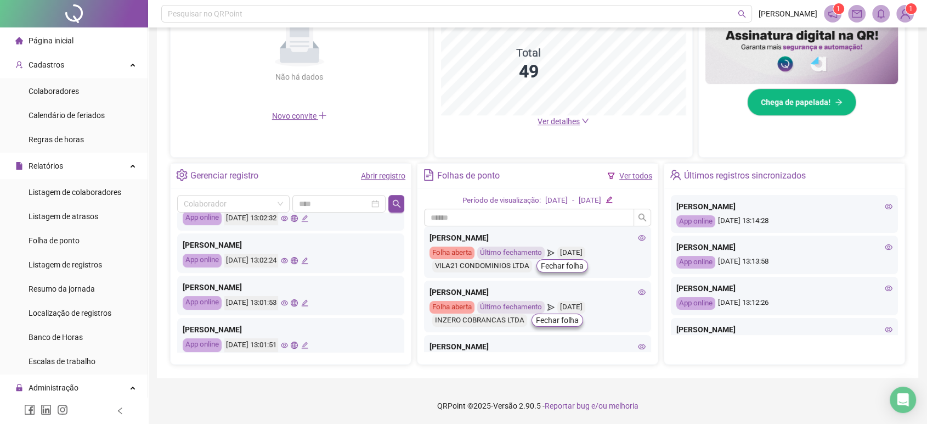
click at [306, 302] on div "[DATE] 13:01:53" at bounding box center [266, 303] width 84 height 14
click at [288, 299] on icon "eye" at bounding box center [284, 302] width 7 height 7
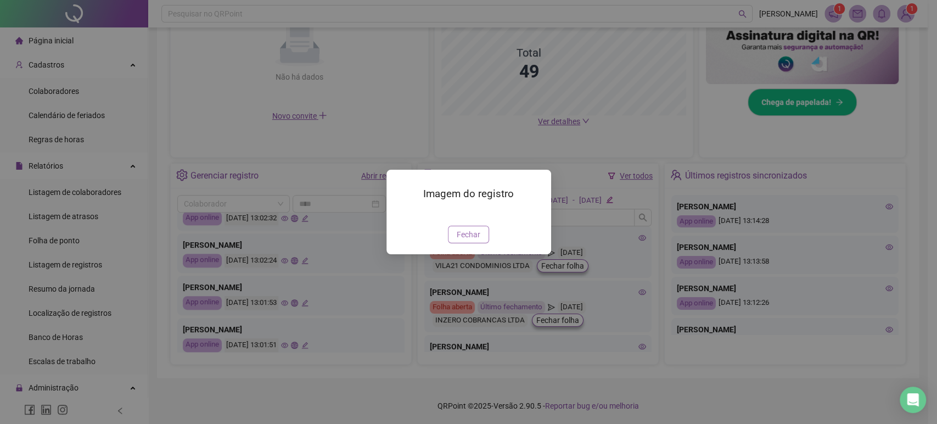
click at [470, 243] on button "Fechar" at bounding box center [468, 234] width 41 height 18
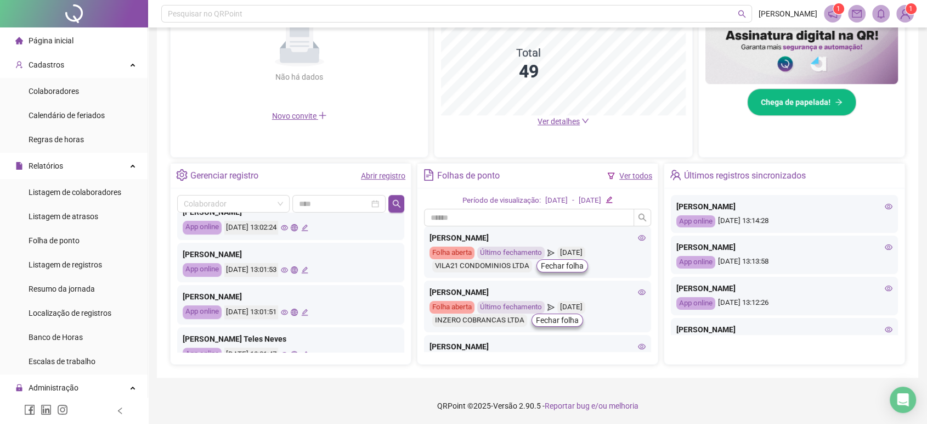
scroll to position [487, 0]
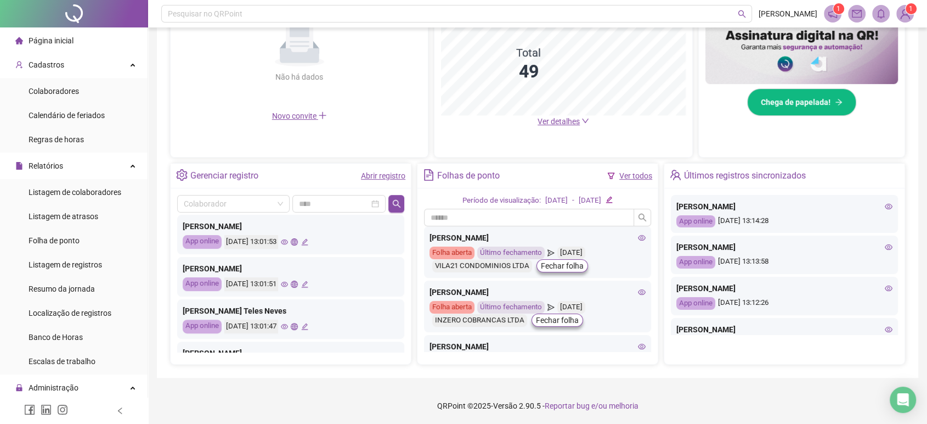
click at [288, 285] on icon "eye" at bounding box center [284, 283] width 7 height 5
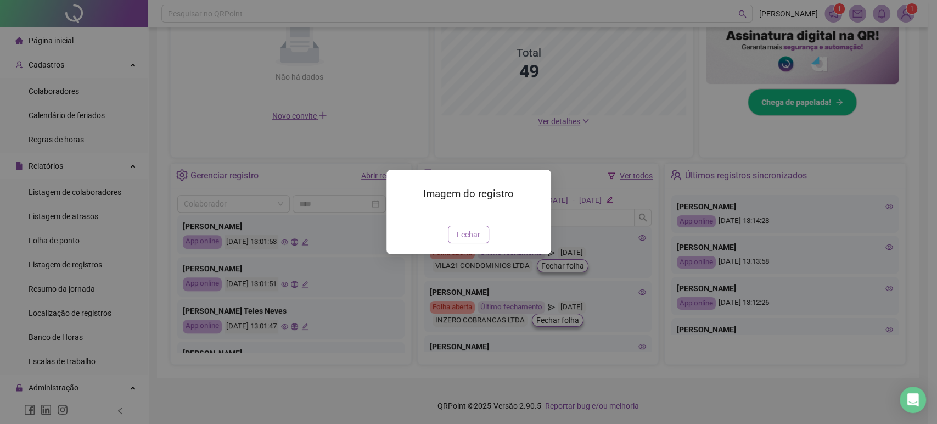
click at [470, 240] on span "Fechar" at bounding box center [468, 234] width 24 height 12
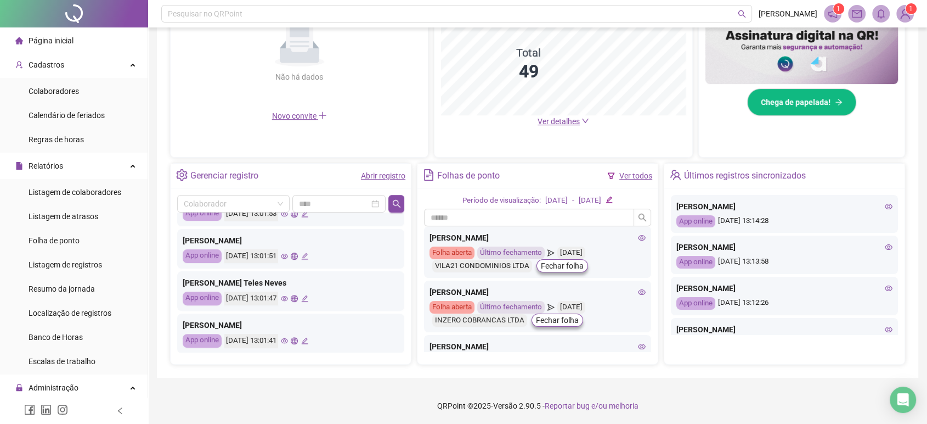
scroll to position [516, 0]
click at [288, 294] on icon "eye" at bounding box center [284, 297] width 7 height 7
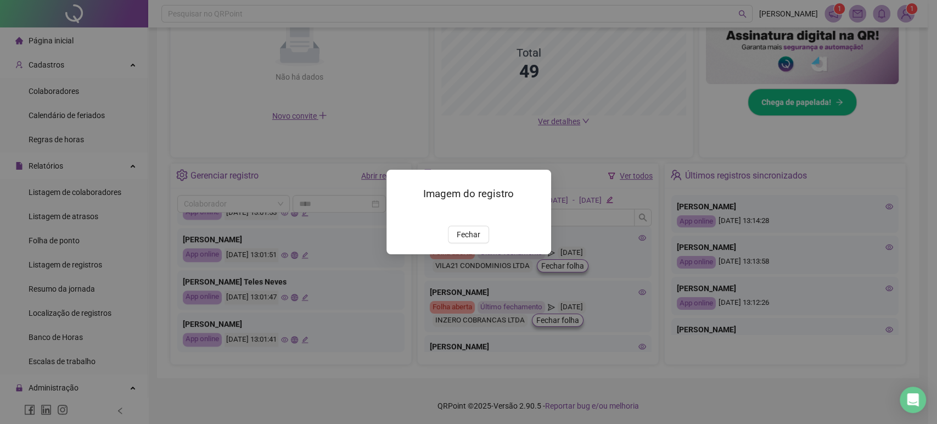
click at [475, 245] on div "Imagem do registro Fechar" at bounding box center [468, 212] width 165 height 84
click at [473, 241] on button "Fechar" at bounding box center [468, 234] width 41 height 18
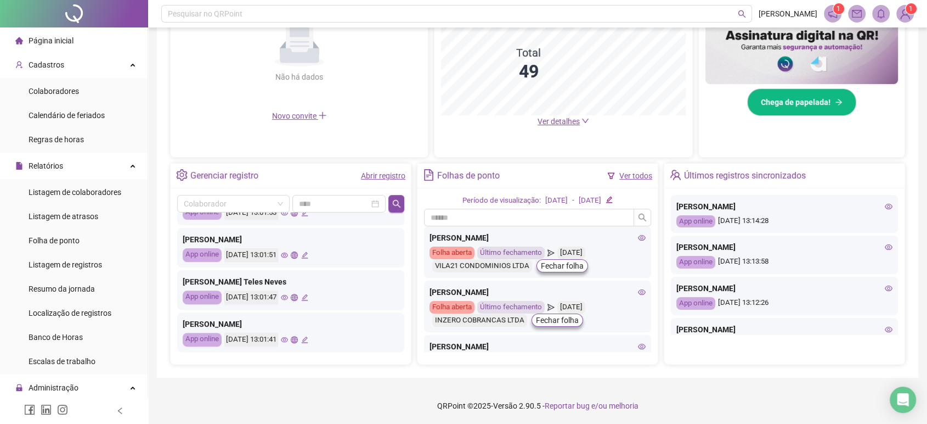
click at [288, 337] on icon "eye" at bounding box center [284, 338] width 7 height 5
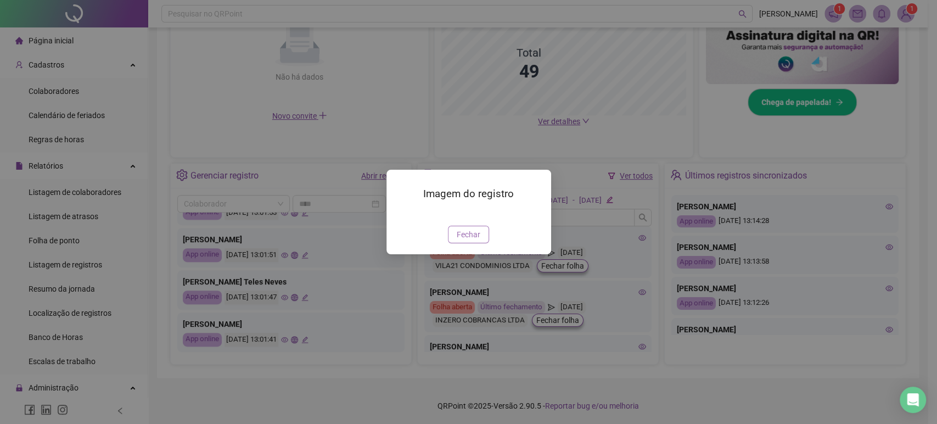
click at [466, 232] on span "Fechar" at bounding box center [468, 234] width 24 height 12
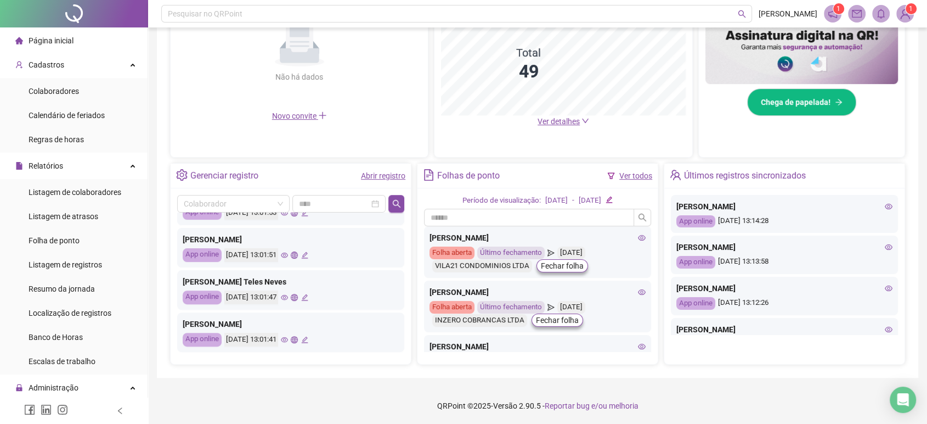
click at [288, 337] on icon "eye" at bounding box center [284, 338] width 7 height 5
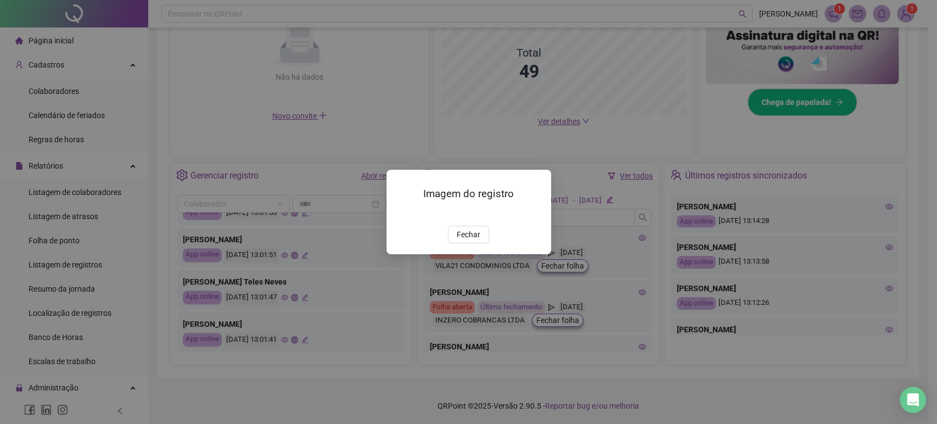
click at [465, 240] on span "Fechar" at bounding box center [468, 234] width 24 height 12
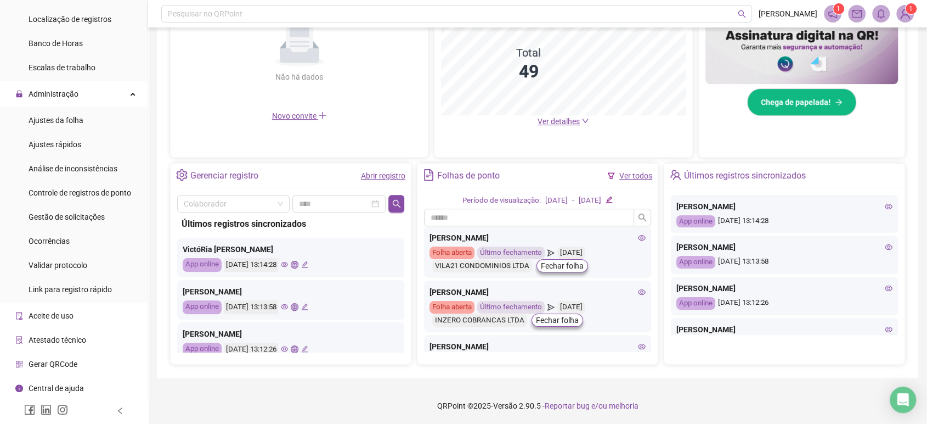
scroll to position [295, 0]
click at [89, 319] on li "Aceite de uso" at bounding box center [73, 314] width 143 height 22
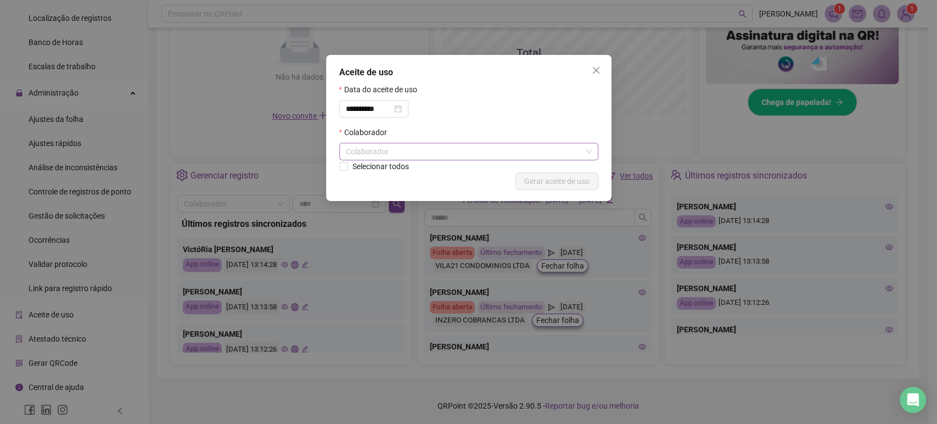
click at [396, 156] on div "Colaborador" at bounding box center [468, 152] width 259 height 18
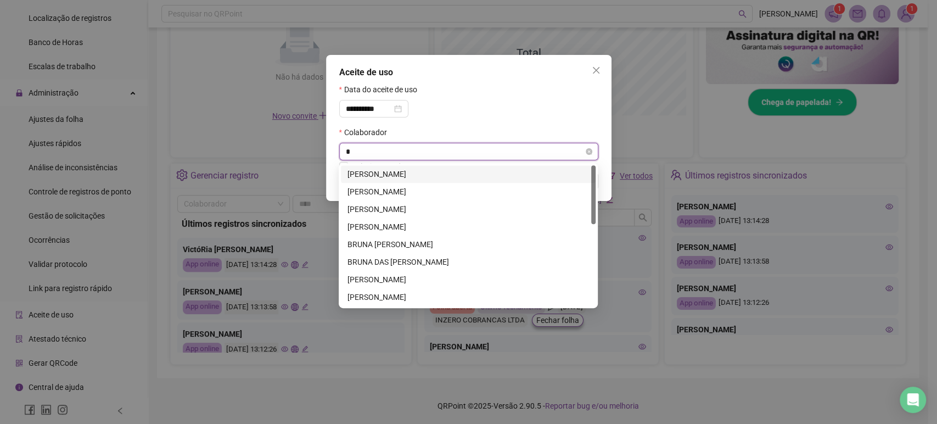
type input "**"
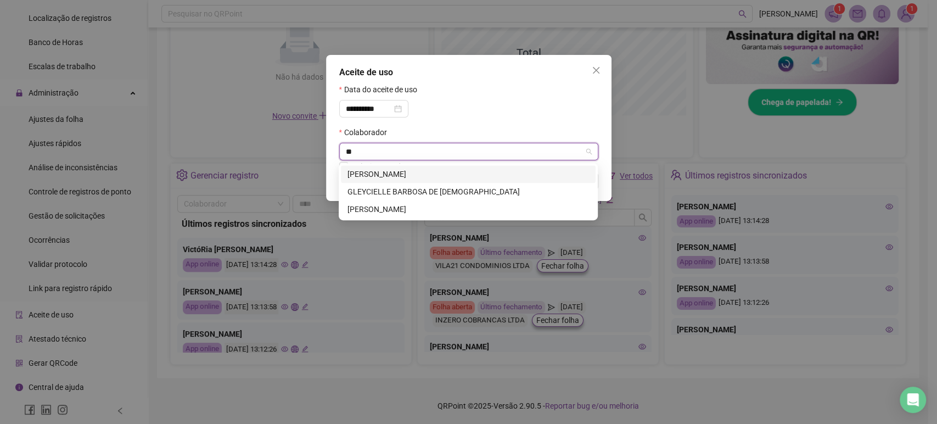
click at [424, 172] on div "[PERSON_NAME]" at bounding box center [467, 174] width 241 height 12
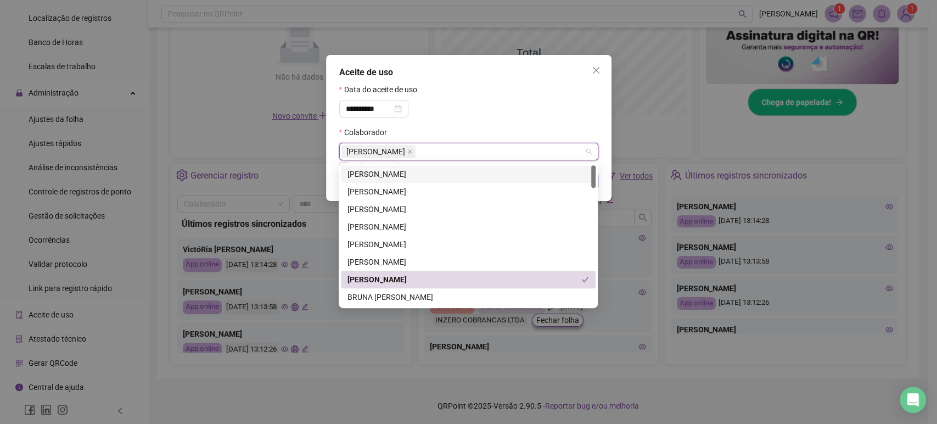
click at [544, 117] on div "**********" at bounding box center [468, 104] width 259 height 43
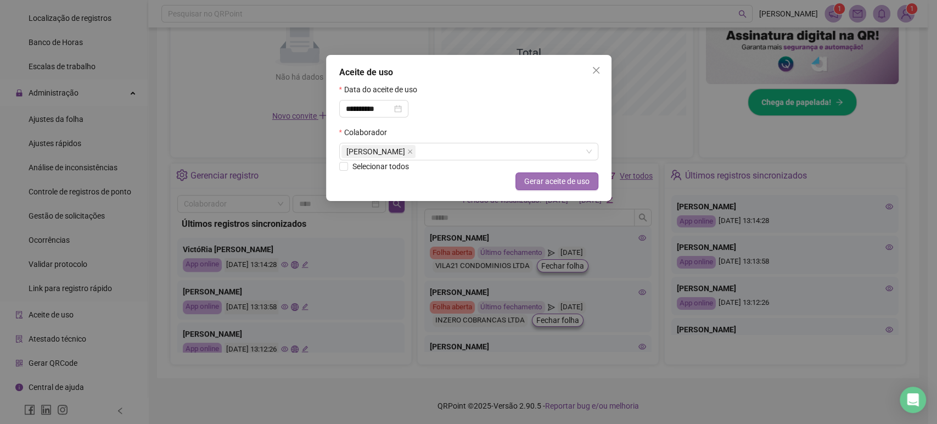
click at [564, 184] on span "Gerar aceite de uso" at bounding box center [556, 181] width 65 height 12
click at [597, 70] on icon "close" at bounding box center [595, 70] width 9 height 9
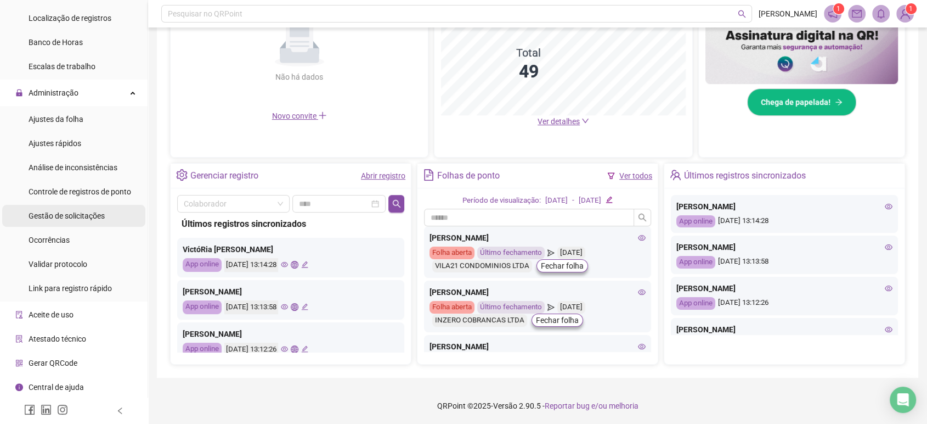
click at [104, 218] on li "Gestão de solicitações" at bounding box center [73, 216] width 143 height 22
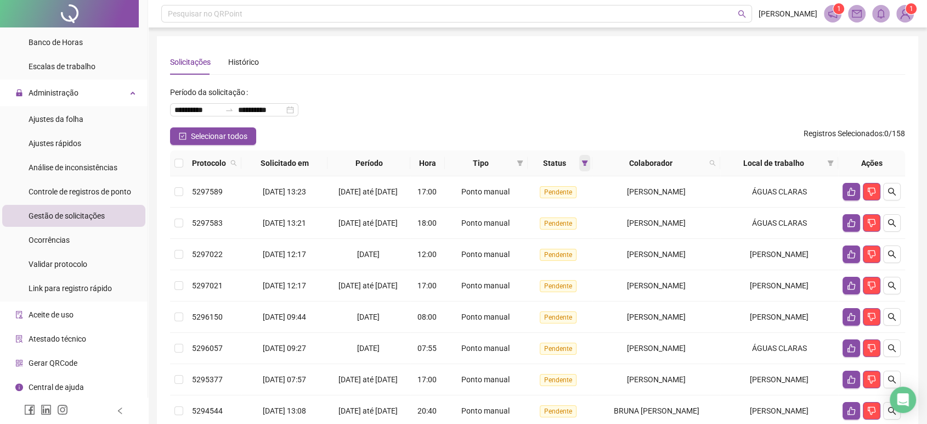
click at [582, 163] on icon "filter" at bounding box center [585, 163] width 7 height 7
click at [517, 166] on icon "filter" at bounding box center [520, 163] width 7 height 7
click at [509, 199] on span "Atestado" at bounding box center [483, 202] width 61 height 12
click at [510, 243] on span "OK" at bounding box center [509, 241] width 10 height 12
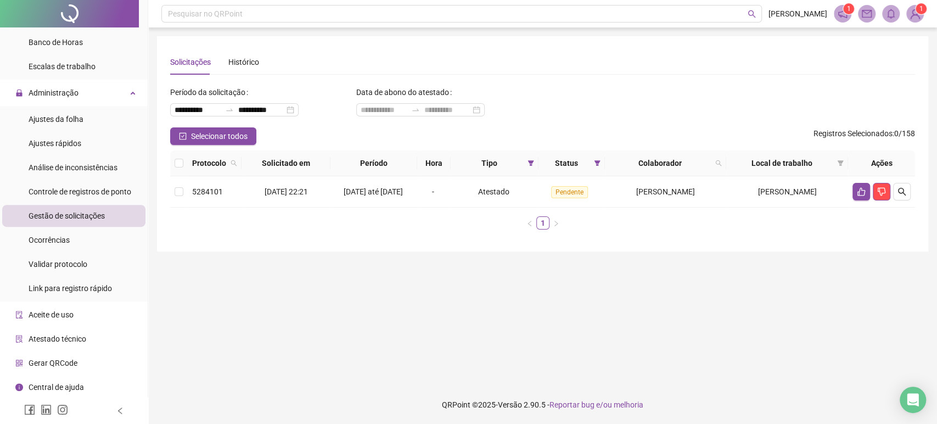
click at [64, 9] on div at bounding box center [69, 13] width 139 height 27
